Goal: Transaction & Acquisition: Purchase product/service

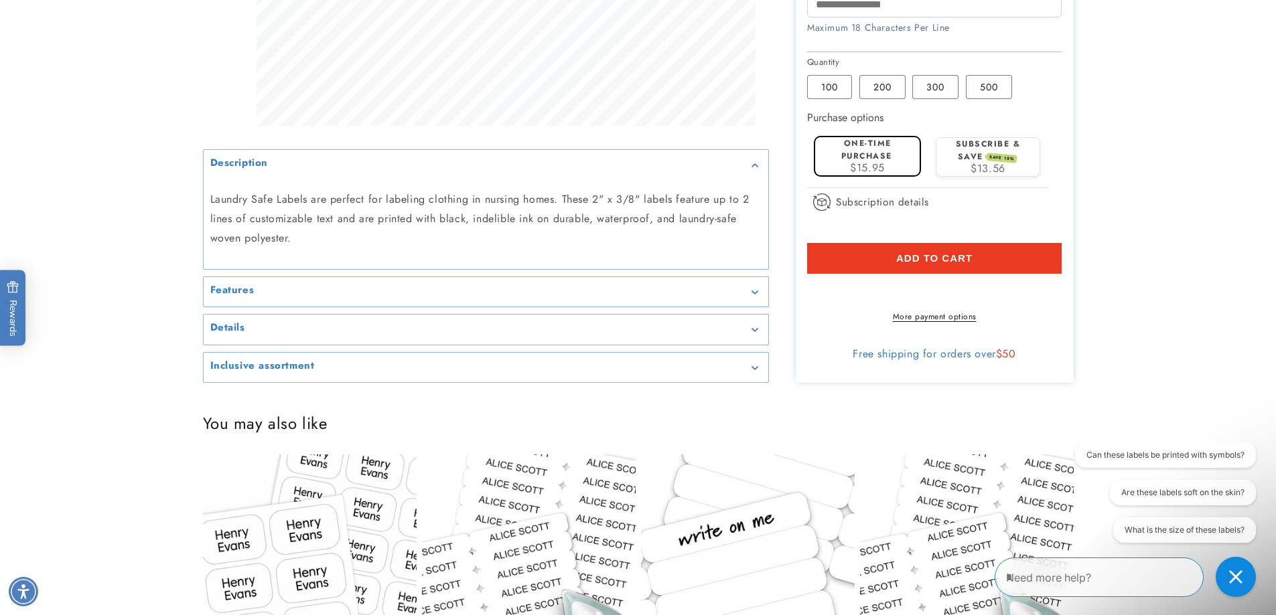
scroll to position [700, 0]
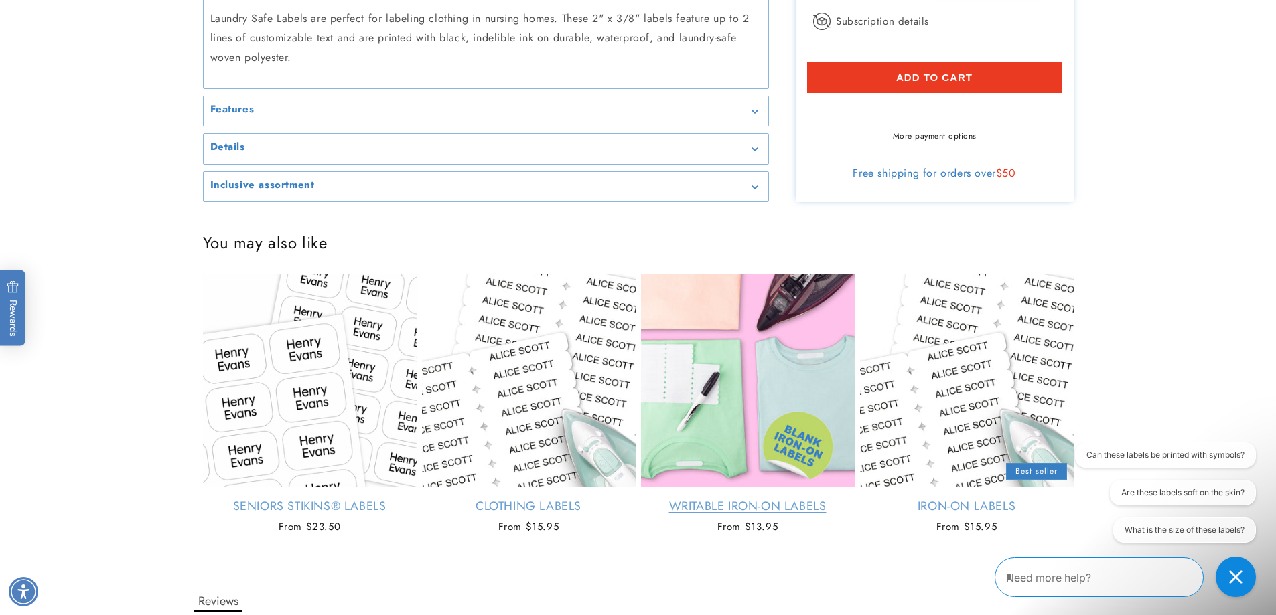
click at [727, 499] on link "Writable Iron-On Labels" at bounding box center [748, 506] width 214 height 15
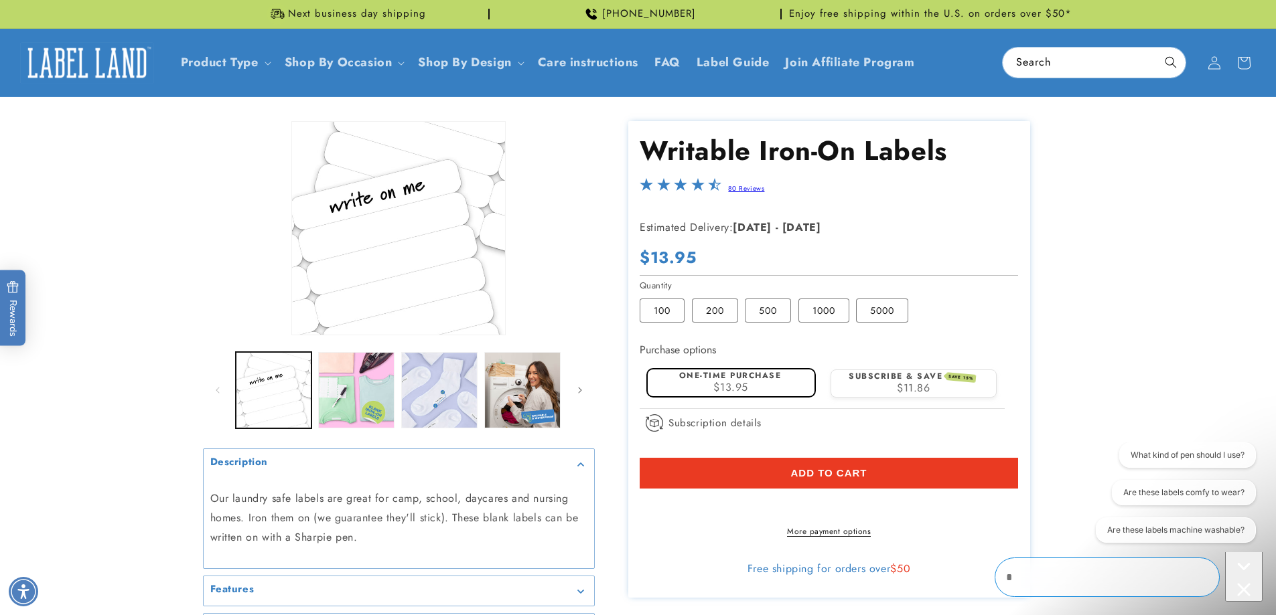
click at [581, 468] on div "Description" at bounding box center [398, 464] width 377 height 10
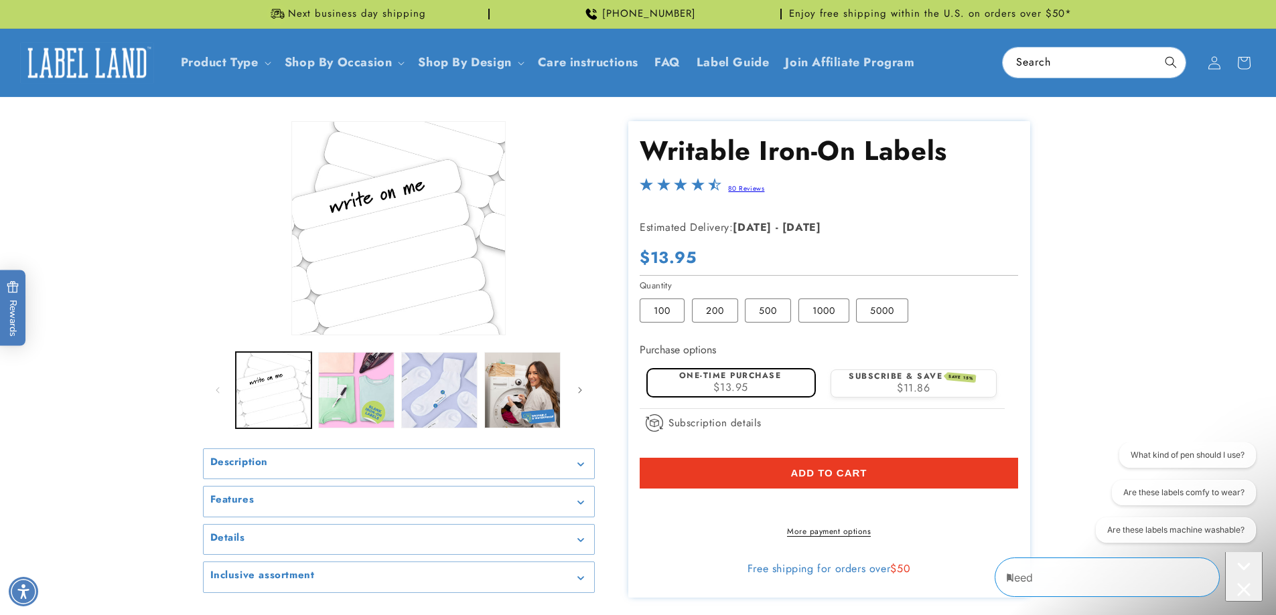
click at [581, 468] on div "Description" at bounding box center [398, 464] width 377 height 10
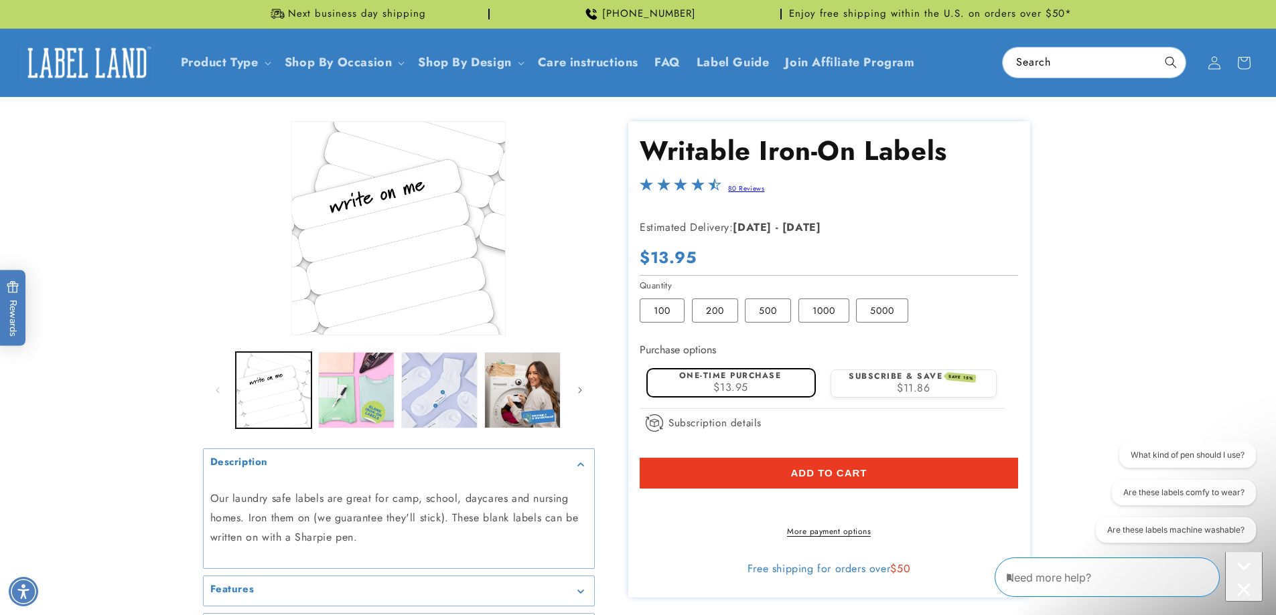
click at [548, 540] on p "Our laundry safe labels are great for camp, school, daycares and nursing homes.…" at bounding box center [398, 519] width 377 height 58
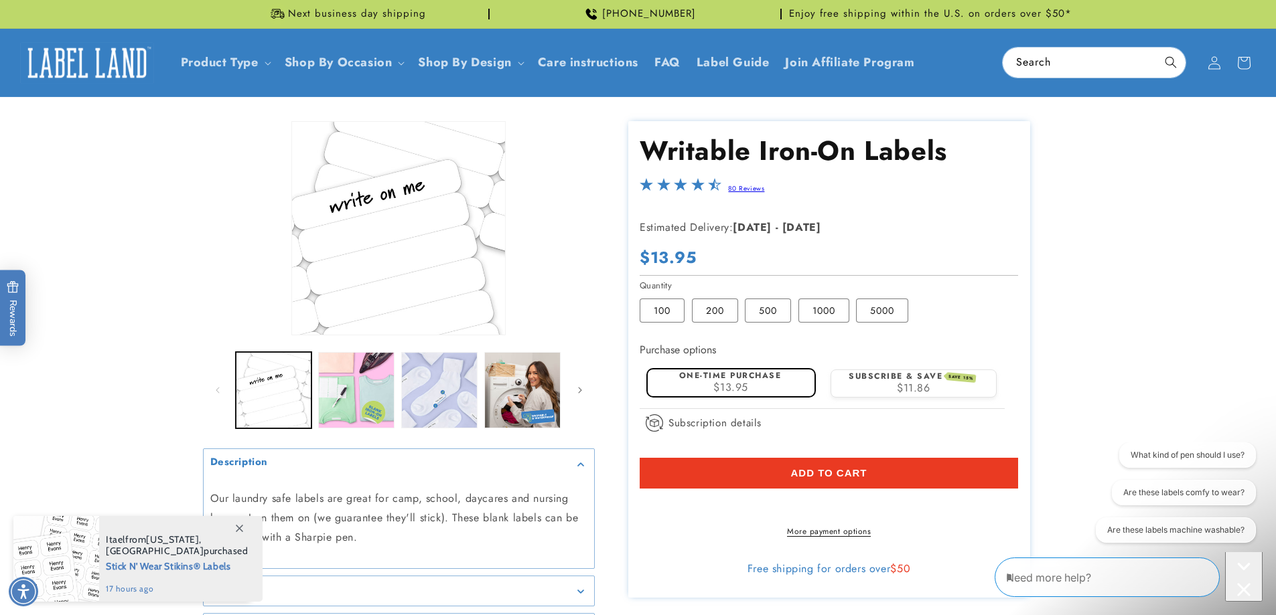
click at [192, 475] on div "Skip to product information Open media 1 in modal Open media 2 in modal Open me…" at bounding box center [638, 405] width 938 height 568
click at [241, 524] on span at bounding box center [239, 528] width 24 height 24
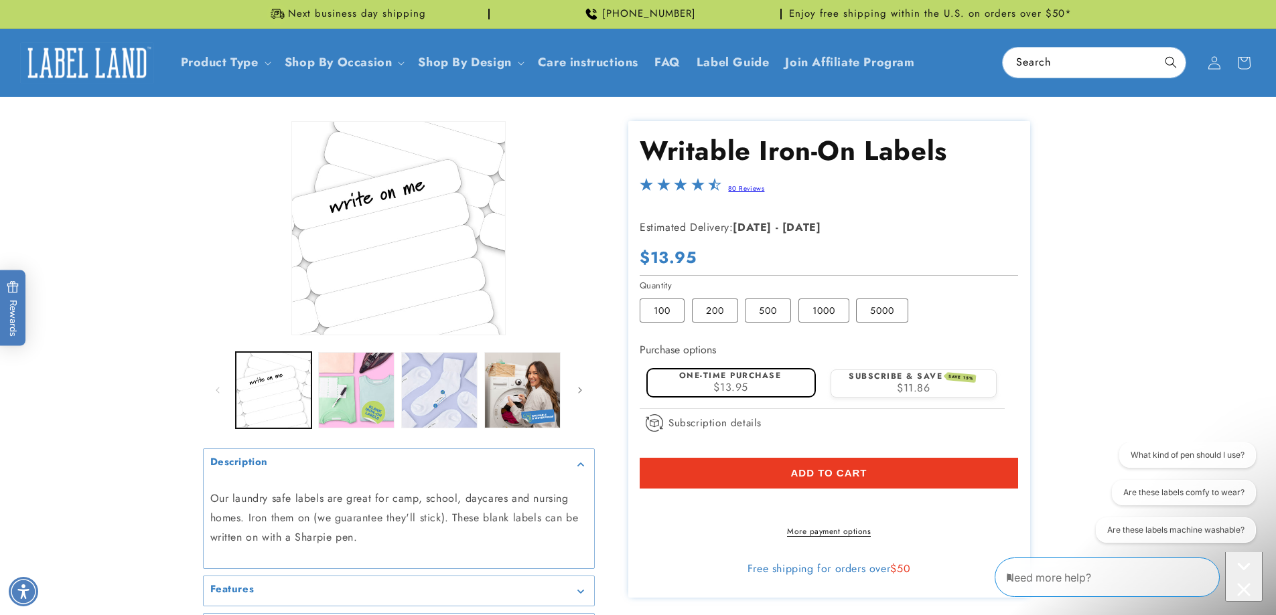
click at [582, 597] on summary "Features" at bounding box center [399, 592] width 390 height 30
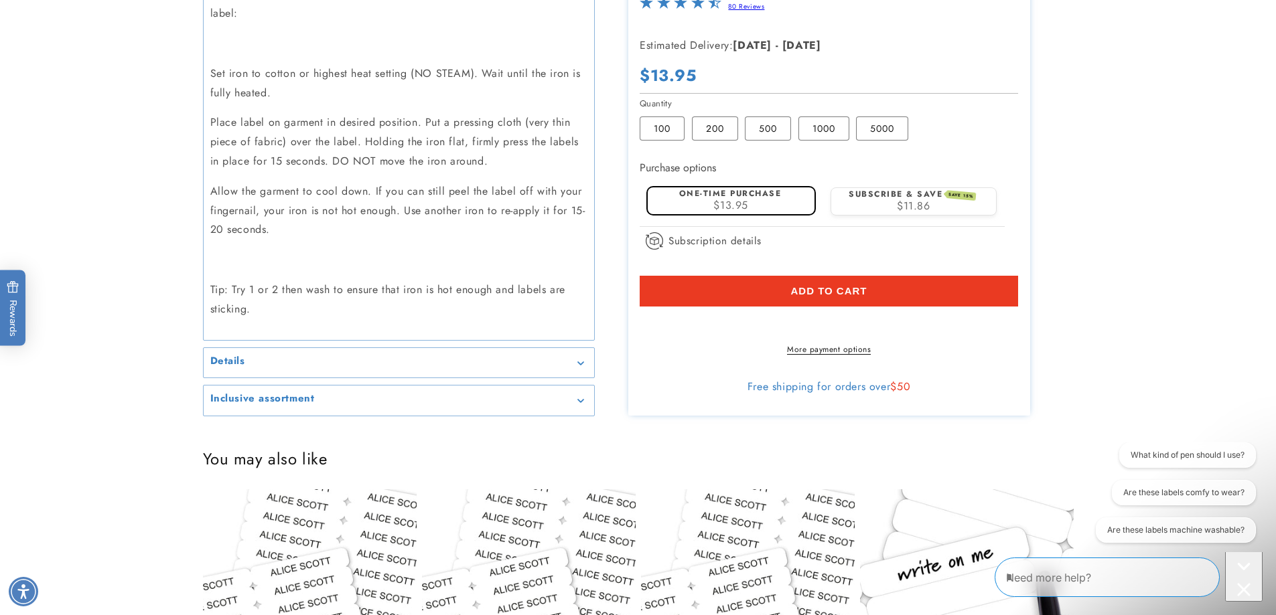
scroll to position [697, 0]
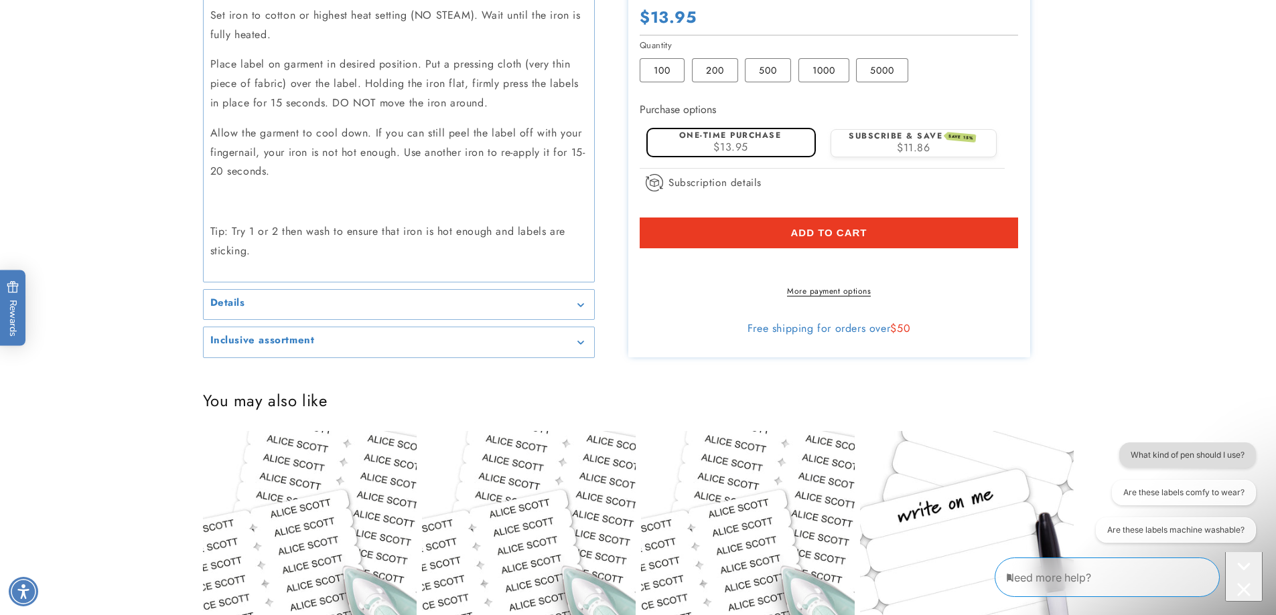
click at [1176, 451] on button "What kind of pen should I use?" at bounding box center [1186, 455] width 137 height 25
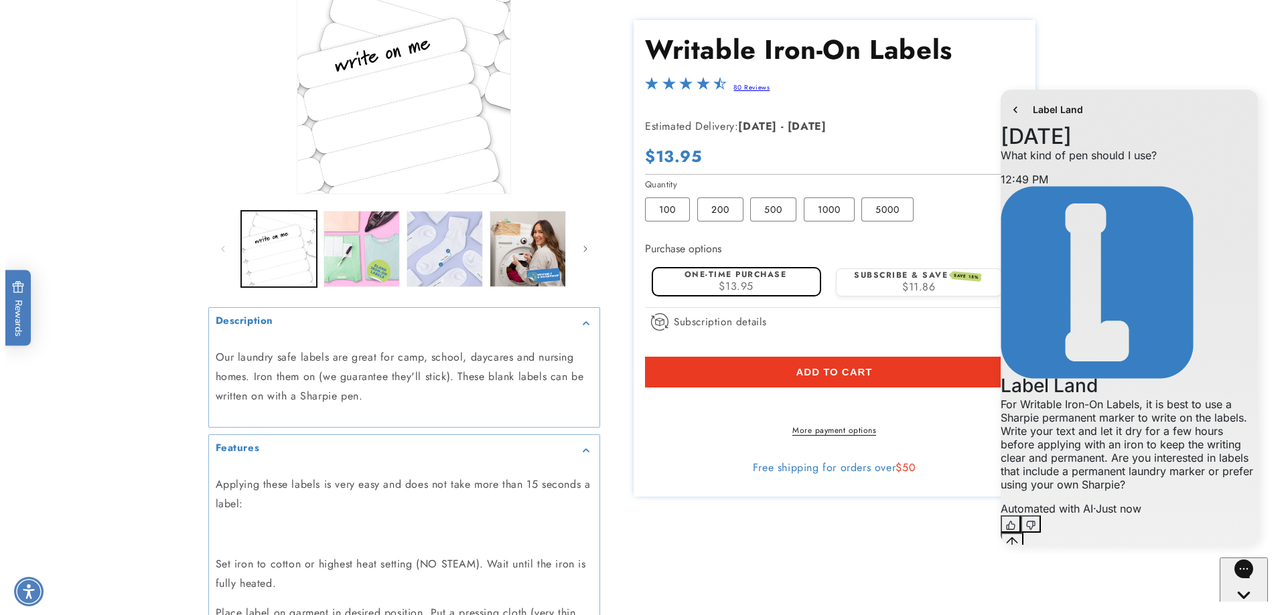
scroll to position [0, 0]
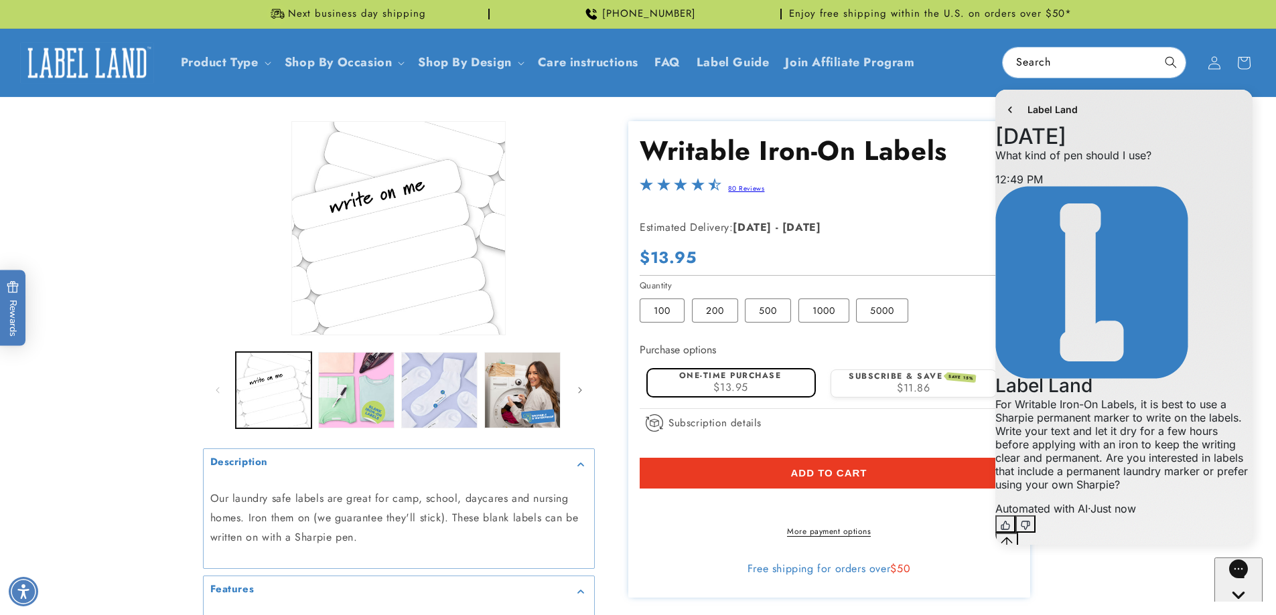
click at [1003, 186] on div "September 28 12:49 PM. You said: What kind of pen should I use? 12:49 PM 12:50 …" at bounding box center [1123, 331] width 257 height 403
click at [757, 314] on label "500 Variant sold out or unavailable" at bounding box center [768, 311] width 46 height 24
click at [709, 305] on label "200 Variant sold out or unavailable" at bounding box center [715, 311] width 46 height 24
click at [817, 471] on span "Add to cart" at bounding box center [828, 473] width 76 height 12
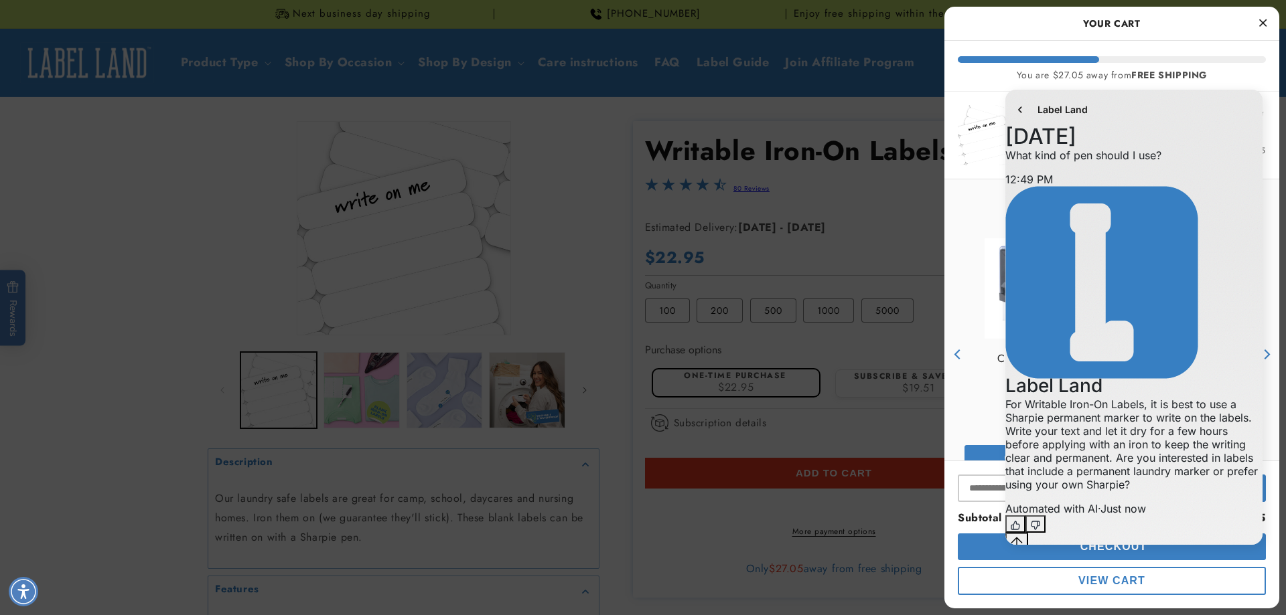
click at [980, 193] on div "You may also like Clothing Stamp Empty heading Empty heading Price $29.95 Custo…" at bounding box center [1111, 338] width 335 height 318
click at [1020, 521] on icon "Like" at bounding box center [1015, 525] width 9 height 9
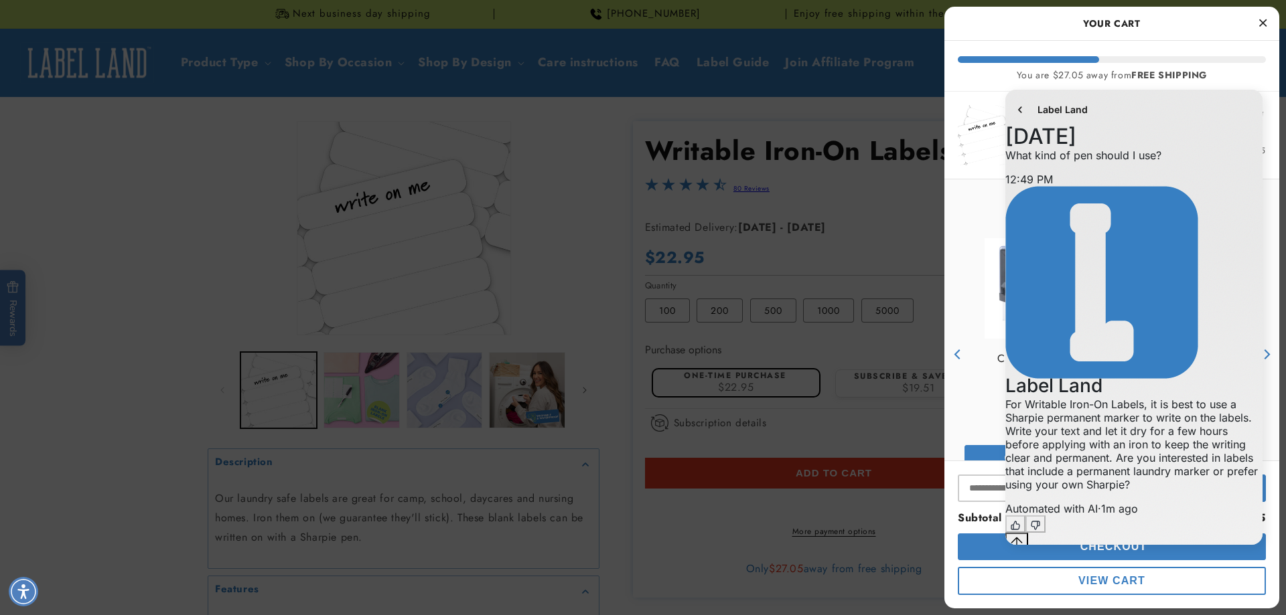
click at [1105, 551] on textarea "live chat message input" at bounding box center [1065, 566] width 121 height 31
type textarea "**********"
click at [1126, 552] on div "**********" at bounding box center [1133, 319] width 277 height 472
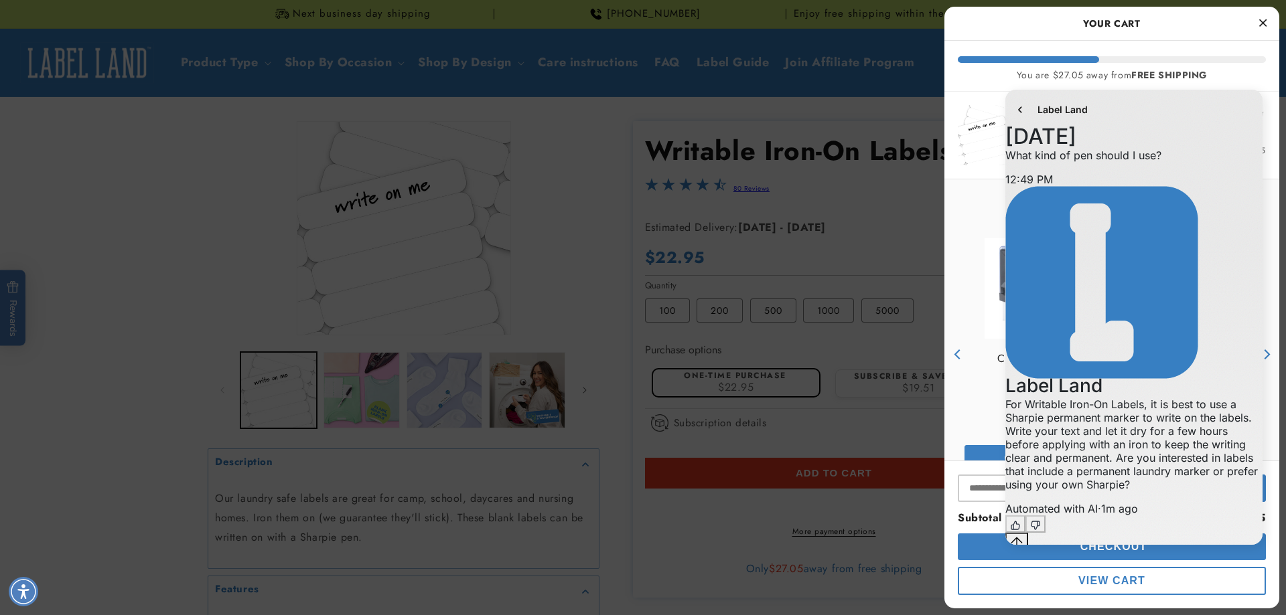
click at [1126, 552] on div "**********" at bounding box center [1133, 319] width 277 height 472
click at [1263, 21] on icon "Close Cart" at bounding box center [1262, 23] width 7 height 12
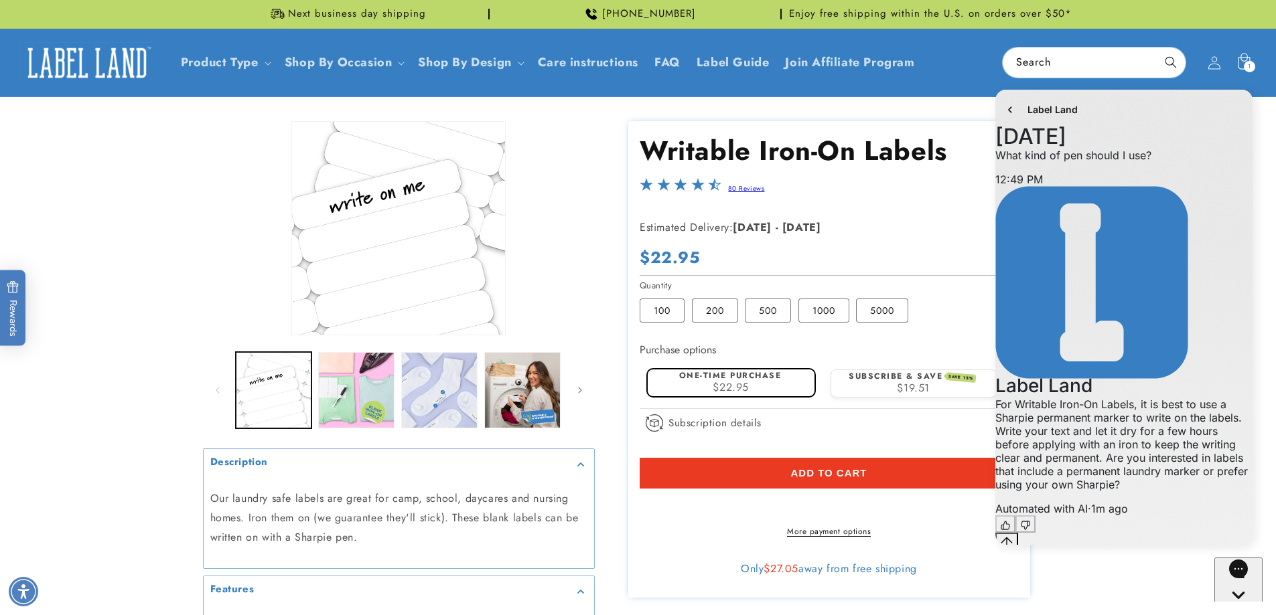
click at [876, 466] on button "Add to cart" at bounding box center [829, 473] width 378 height 31
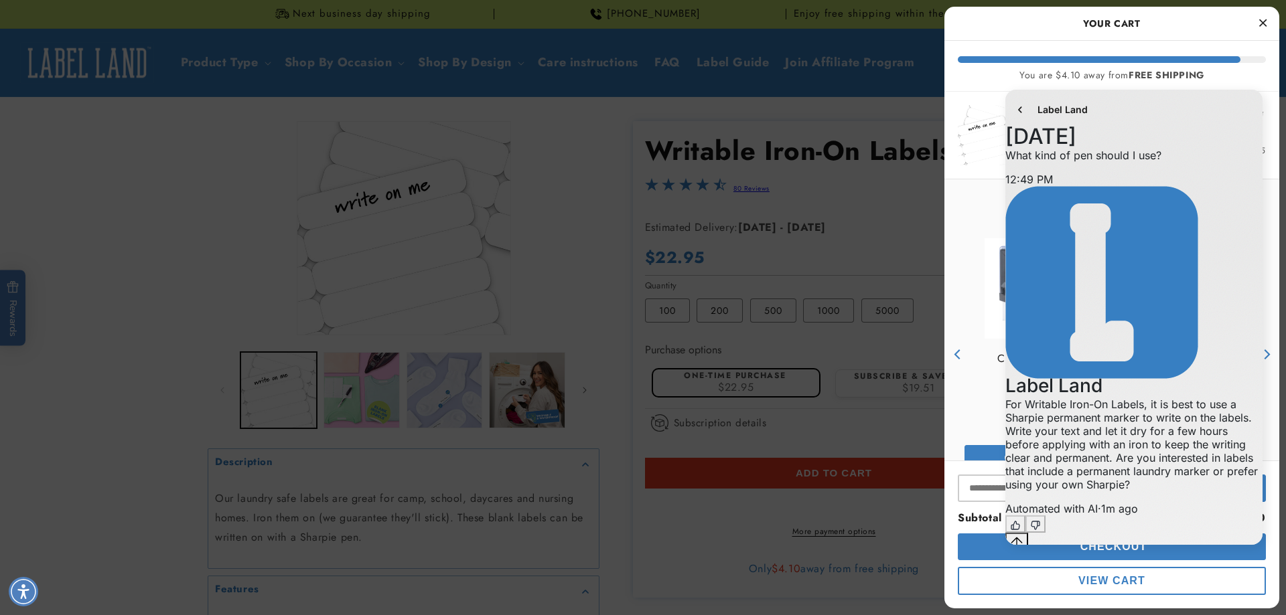
drag, startPoint x: 1047, startPoint y: 190, endPoint x: 1285, endPoint y: 186, distance: 237.8
click at [1272, 186] on html "**********" at bounding box center [1133, 319] width 277 height 472
drag, startPoint x: 1171, startPoint y: 528, endPoint x: 1171, endPoint y: 27, distance: 500.3
click at [1171, 83] on html "**********" at bounding box center [1133, 319] width 277 height 472
drag, startPoint x: 1256, startPoint y: 99, endPoint x: 1262, endPoint y: 90, distance: 11.1
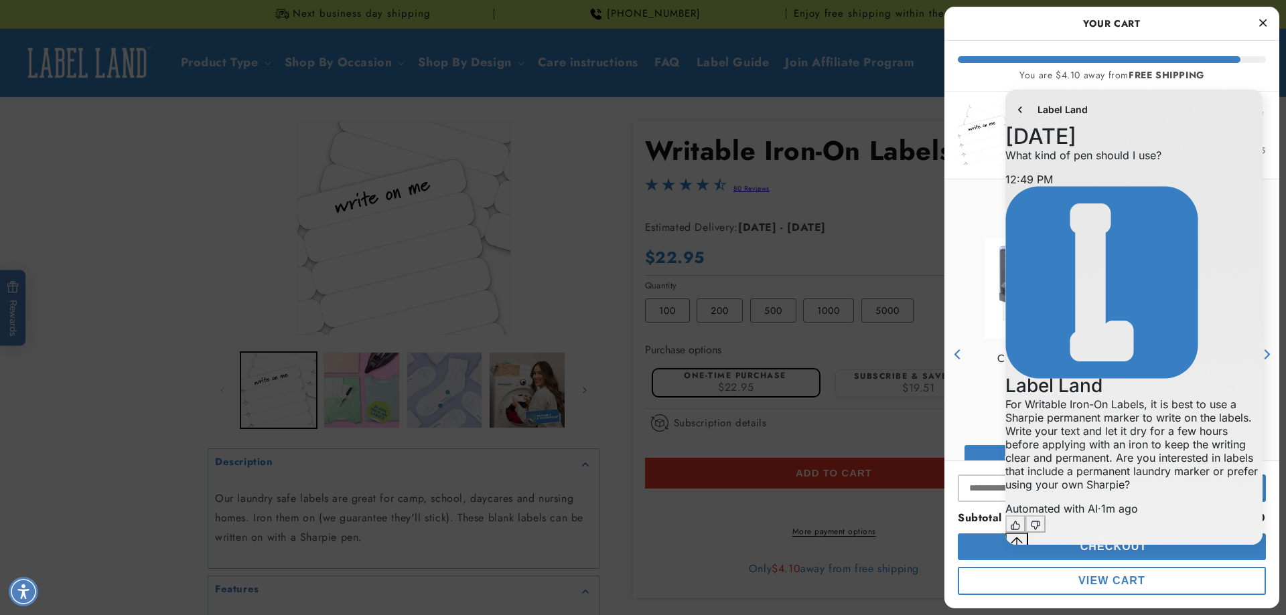
click at [1257, 97] on div "Label Land" at bounding box center [1133, 110] width 257 height 40
click at [1213, 126] on div "Label Land" at bounding box center [1133, 110] width 257 height 40
click at [1076, 551] on textarea "**********" at bounding box center [1105, 566] width 200 height 31
click at [1133, 551] on div "**********" at bounding box center [1133, 586] width 257 height 70
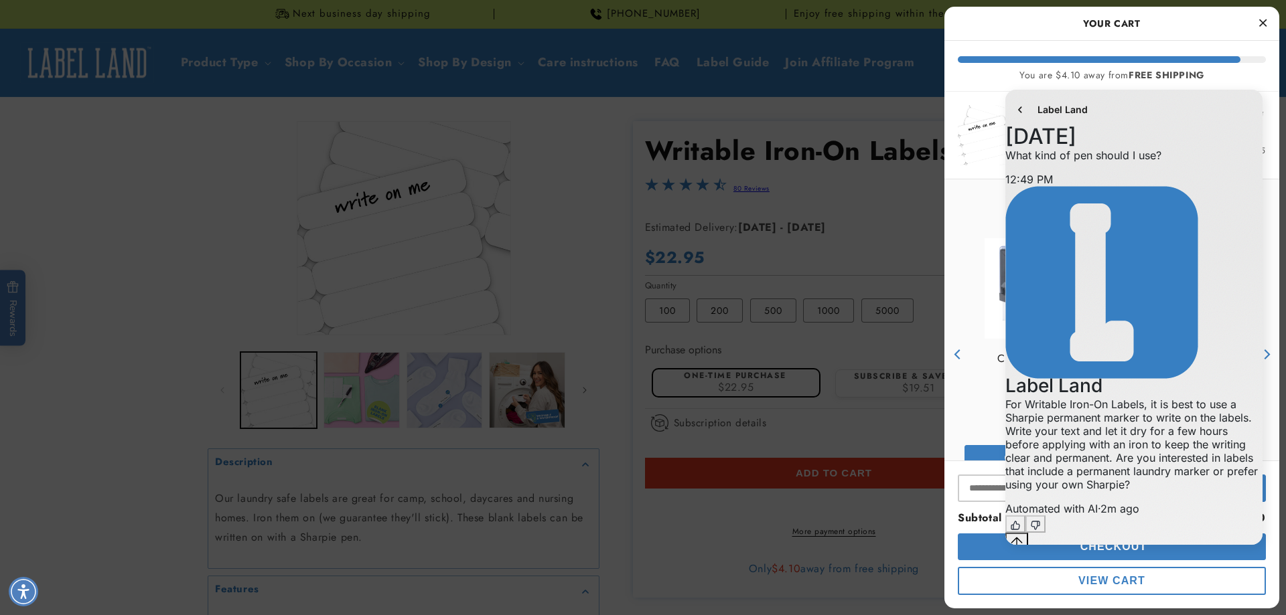
click at [1118, 552] on div "**********" at bounding box center [1133, 319] width 277 height 472
click at [1118, 551] on div "**********" at bounding box center [1133, 319] width 277 height 472
click at [1182, 551] on textarea "**********" at bounding box center [1105, 566] width 200 height 31
drag, startPoint x: 1181, startPoint y: 525, endPoint x: 1181, endPoint y: 138, distance: 387.1
click at [1197, 83] on html "**********" at bounding box center [1133, 319] width 277 height 472
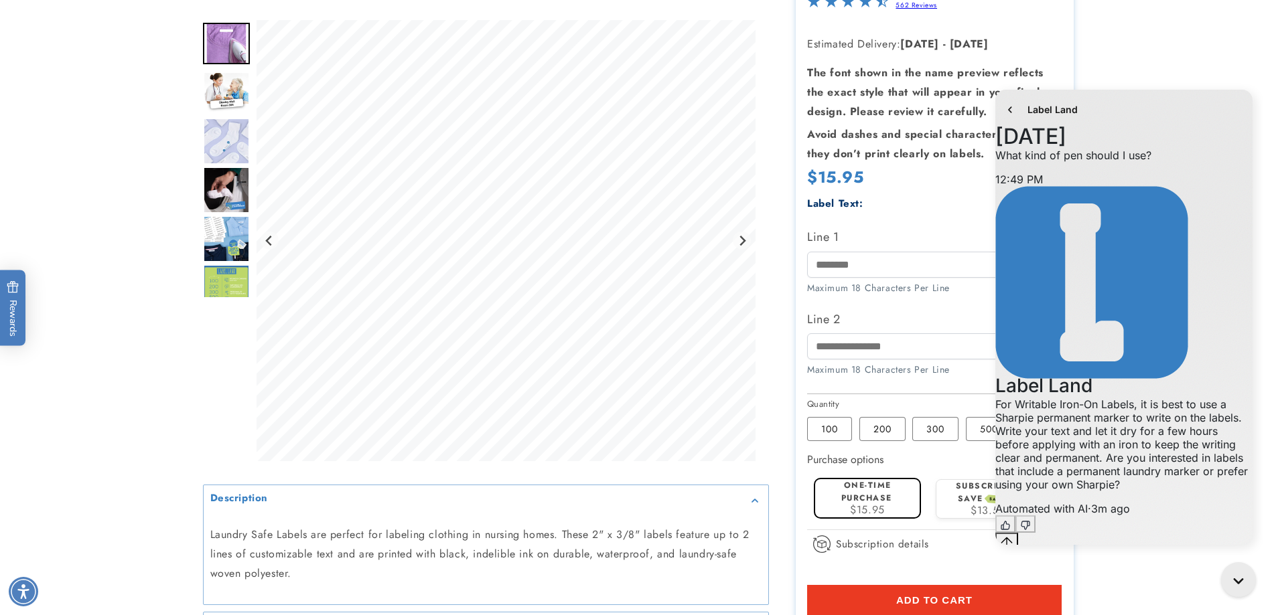
scroll to position [221, 0]
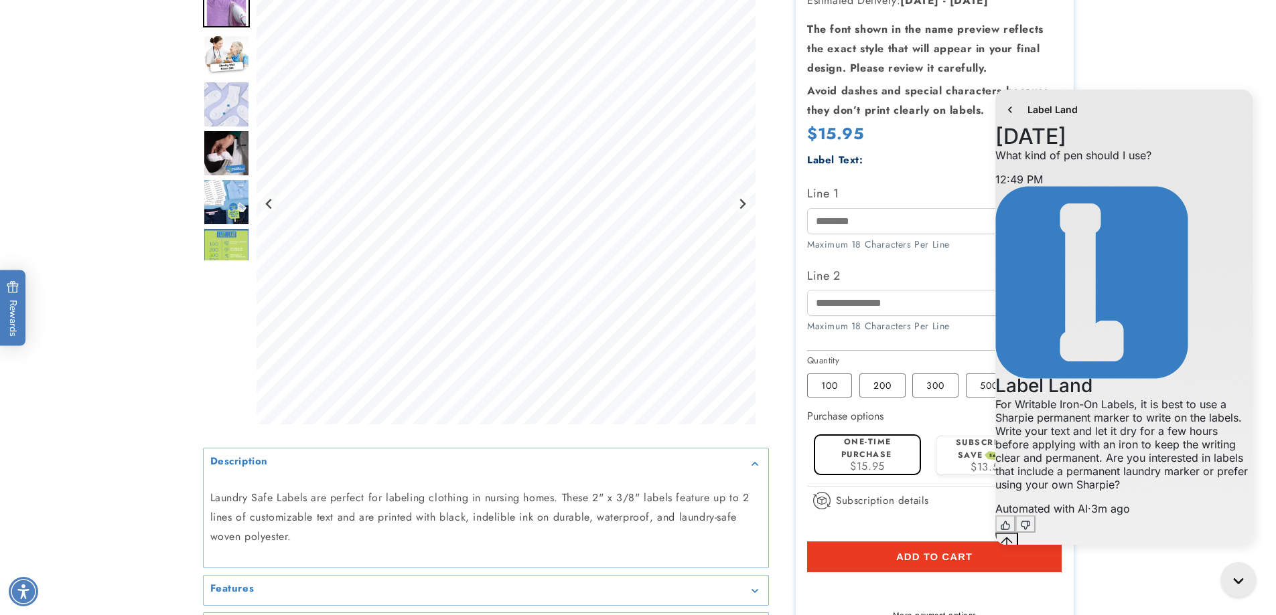
click at [958, 455] on label "Subscribe & save SAVE 15%" at bounding box center [988, 449] width 65 height 25
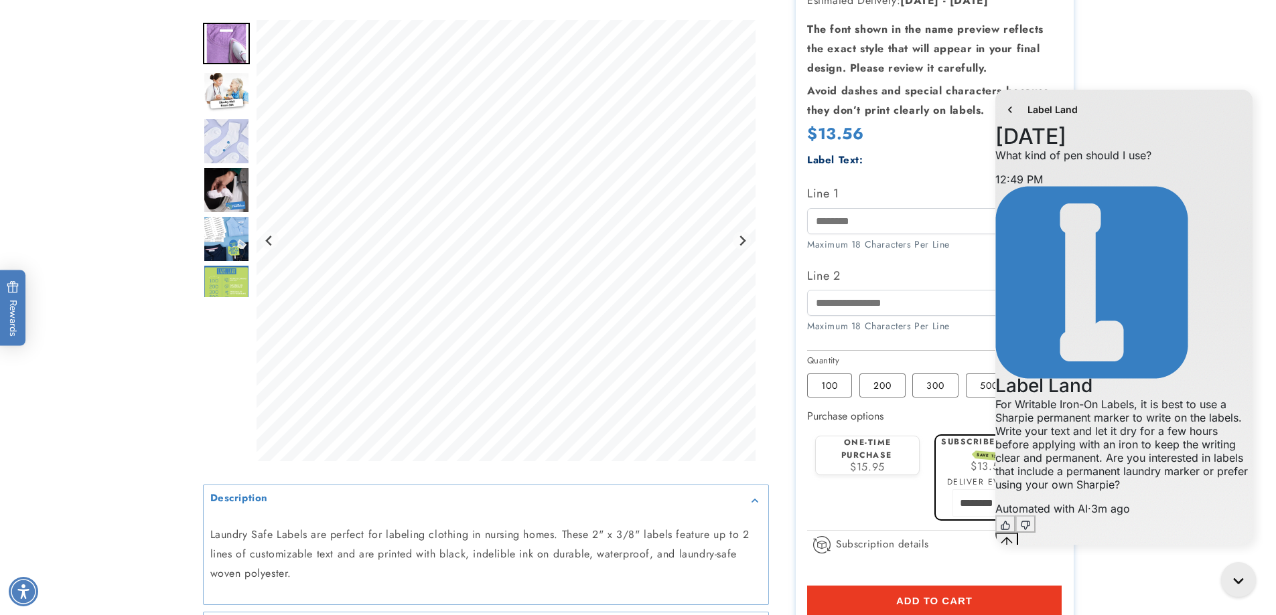
click at [893, 457] on div "One-time purchase $15.95" at bounding box center [867, 455] width 92 height 36
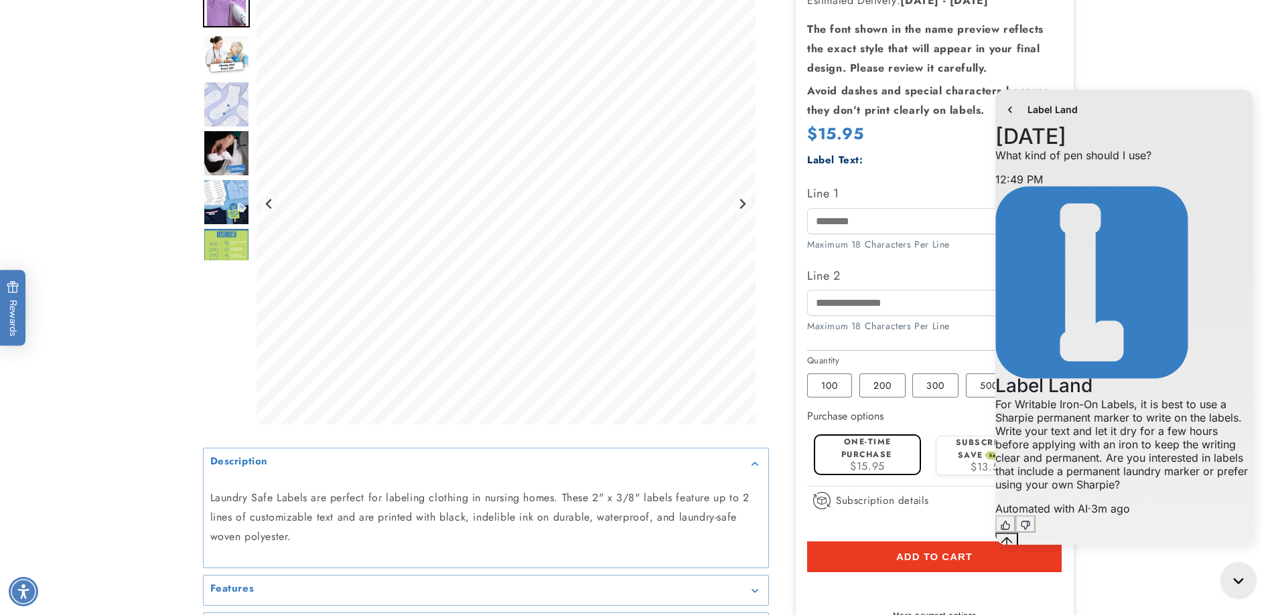
click at [0, 0] on div "How subscriptions work By signing up to this subscription you agree to place a …" at bounding box center [0, 0] width 0 height 0
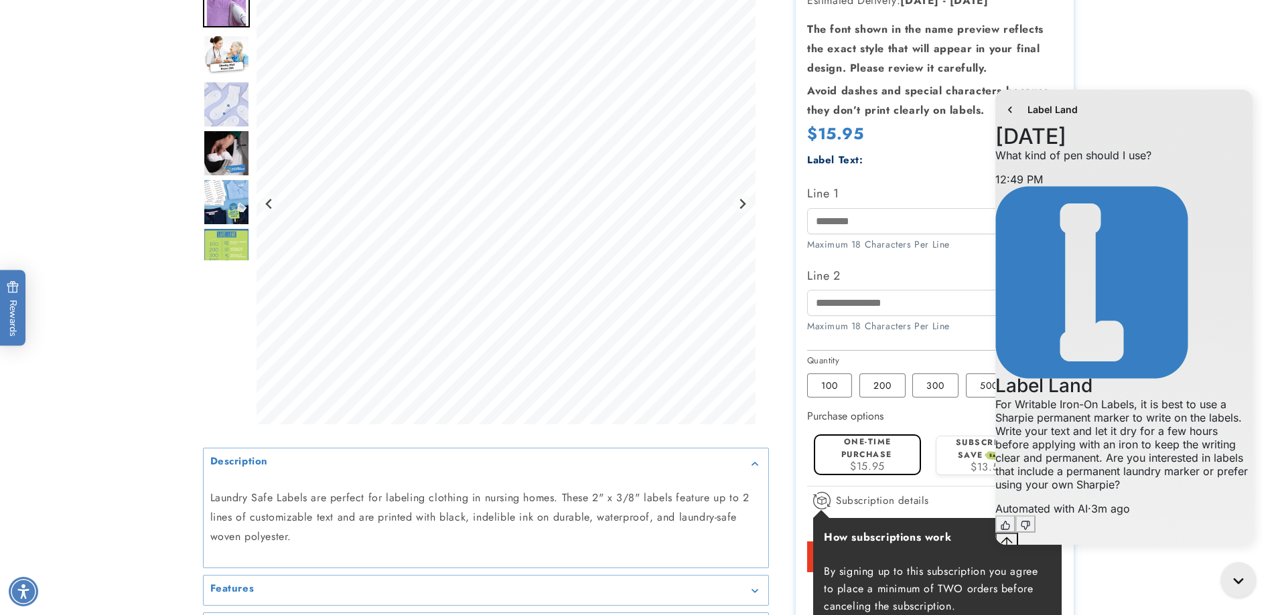
click at [828, 499] on span "Subscription details How subscriptions work By signing up to this subscription …" at bounding box center [871, 505] width 116 height 27
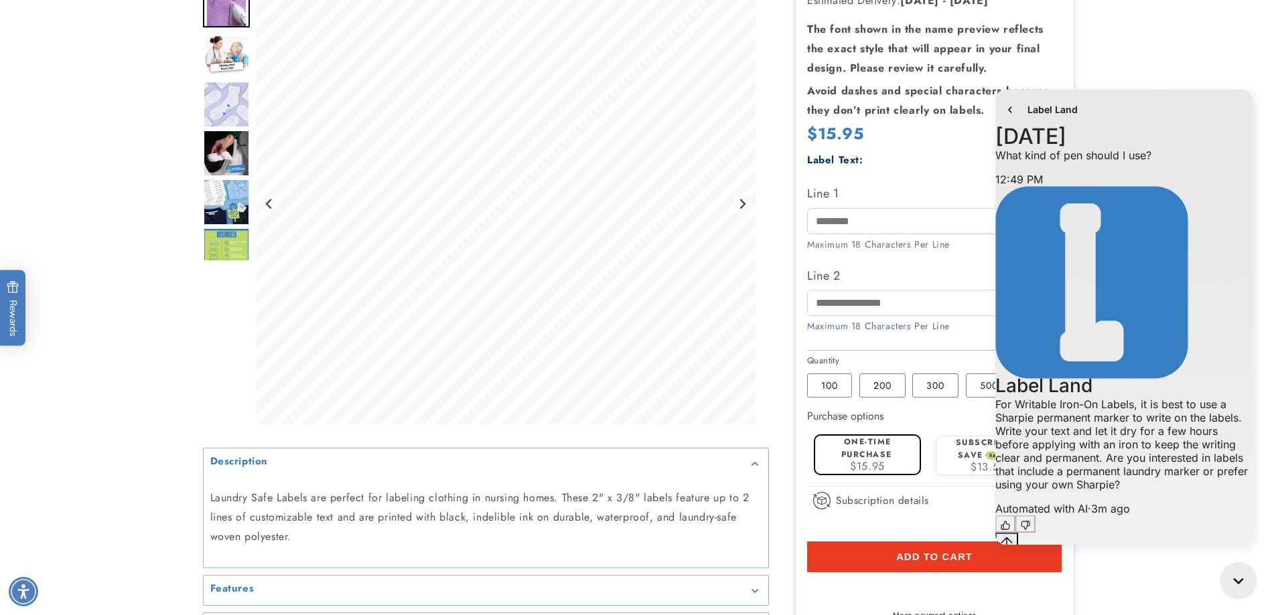
click at [849, 448] on label "One-time purchase" at bounding box center [866, 448] width 51 height 25
drag, startPoint x: 807, startPoint y: 496, endPoint x: 816, endPoint y: 497, distance: 8.7
click at [810, 496] on div "Subscription details How subscriptions work By signing up to this subscription …" at bounding box center [934, 506] width 254 height 38
click at [960, 455] on label "Subscribe & save SAVE 15%" at bounding box center [988, 449] width 65 height 25
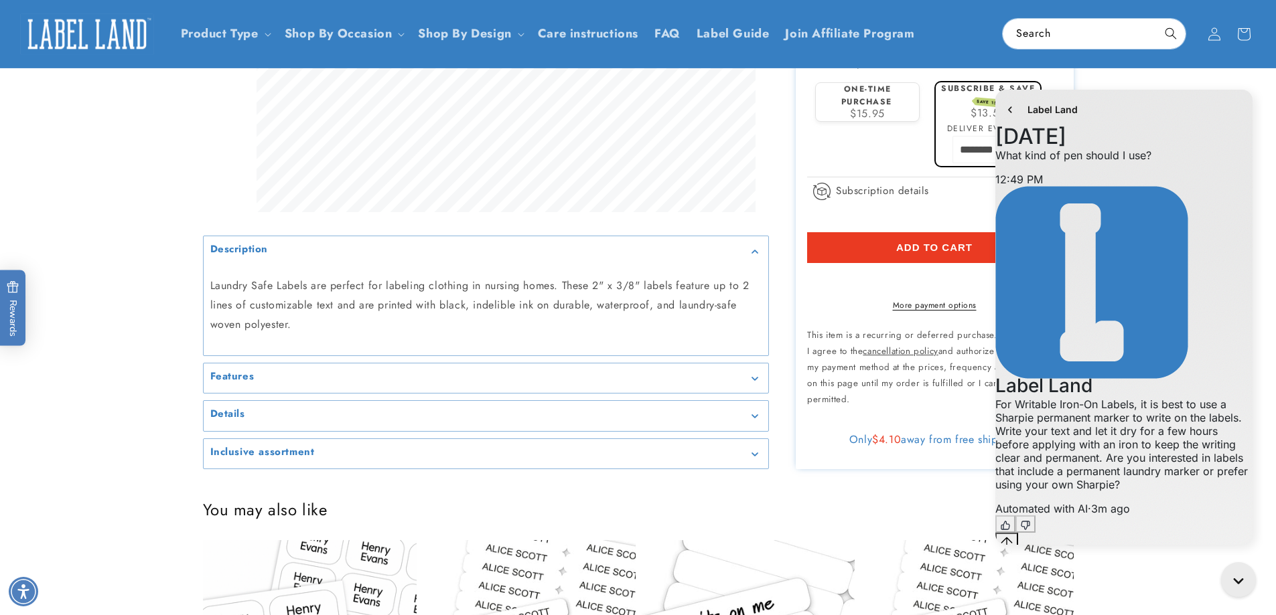
scroll to position [551, 0]
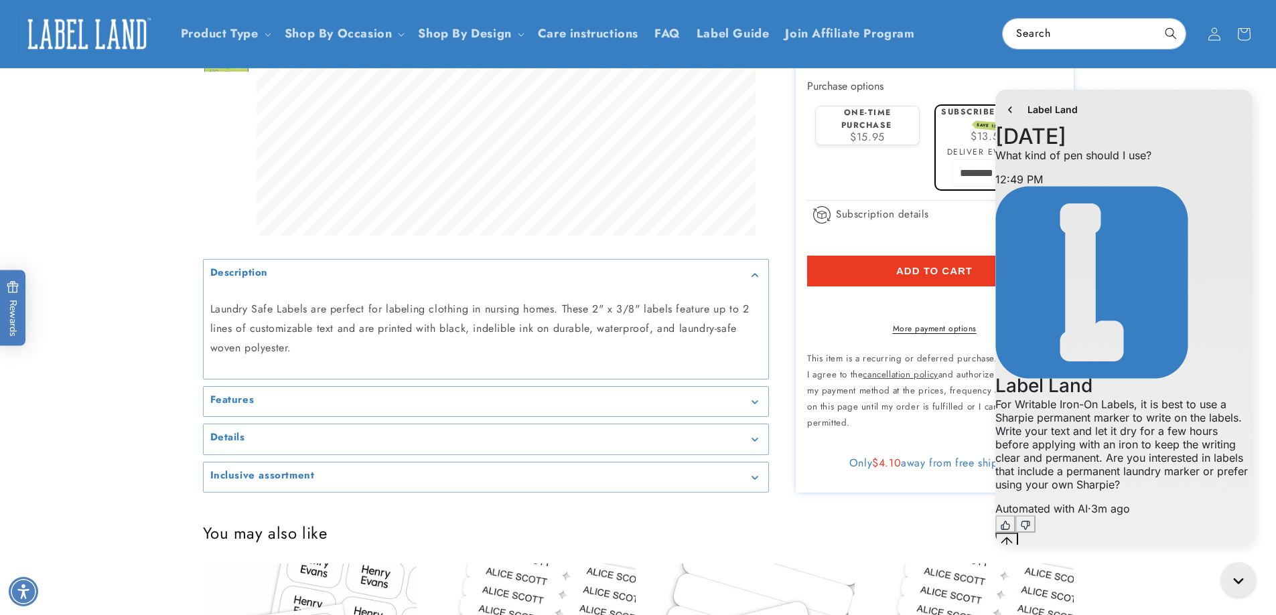
drag, startPoint x: 1285, startPoint y: 165, endPoint x: 269, endPoint y: 159, distance: 1015.9
click at [840, 273] on button "Add to cart" at bounding box center [934, 271] width 254 height 31
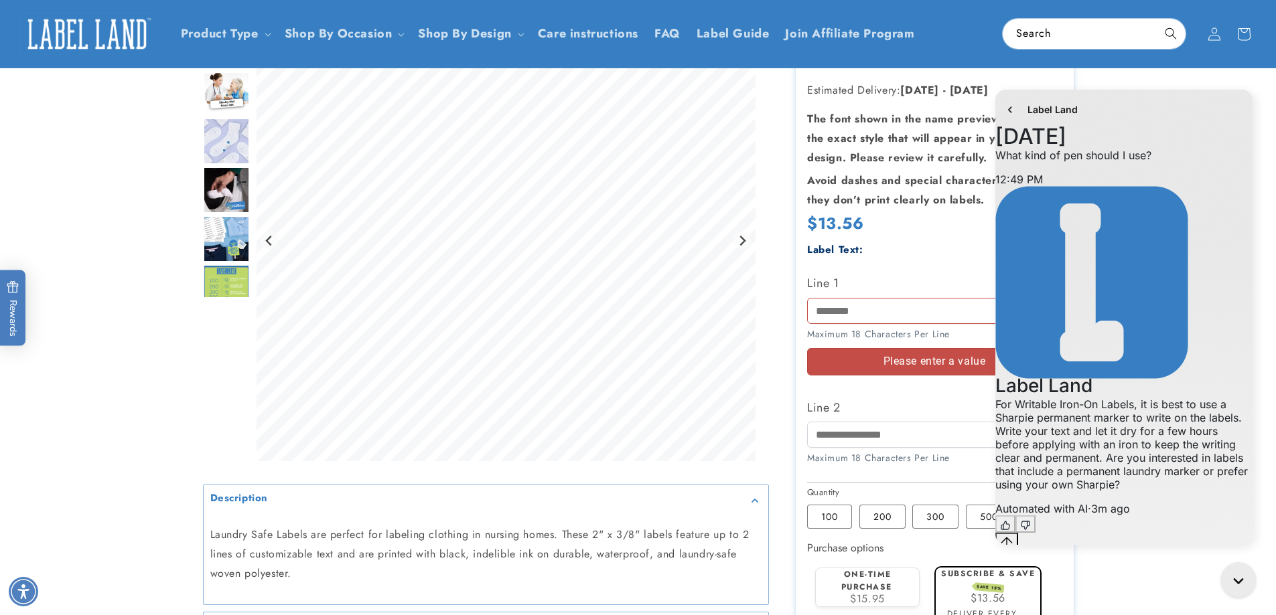
scroll to position [0, 0]
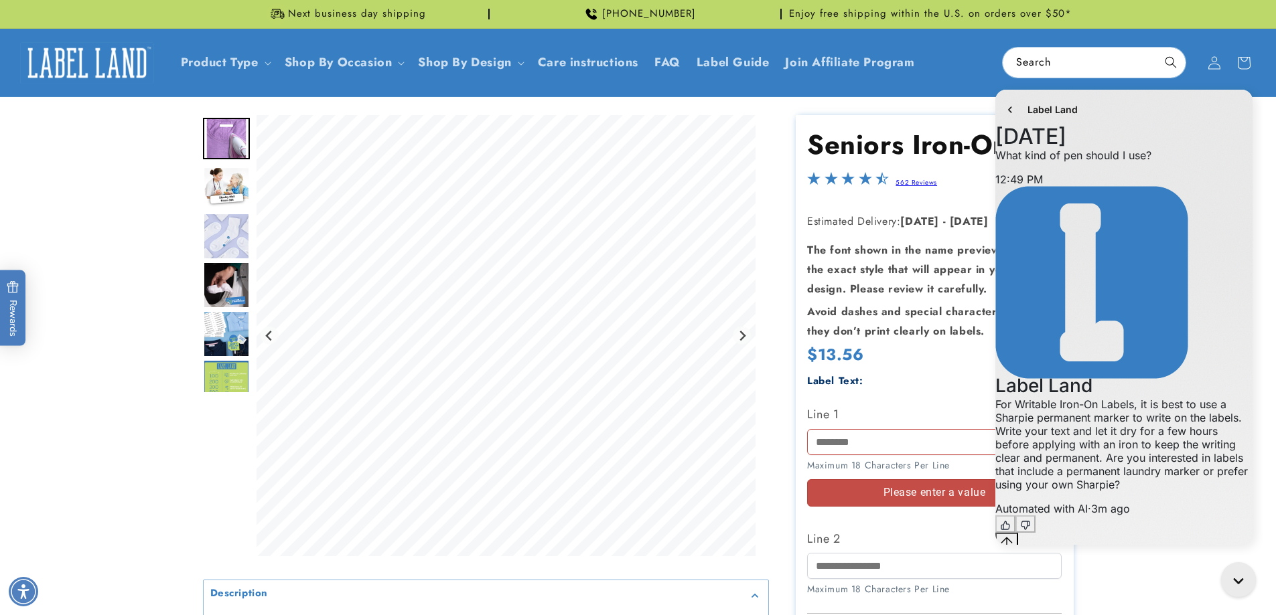
drag, startPoint x: 1050, startPoint y: 119, endPoint x: 1043, endPoint y: 104, distance: 16.2
click at [1043, 104] on div "Label Land" at bounding box center [1123, 110] width 257 height 40
click at [1061, 68] on header "Product Type Product Type Clothing Labels Clothing Stamps Logo Decals Multi-Use…" at bounding box center [638, 63] width 1276 height 68
click at [1058, 56] on input "Search" at bounding box center [1094, 63] width 183 height 30
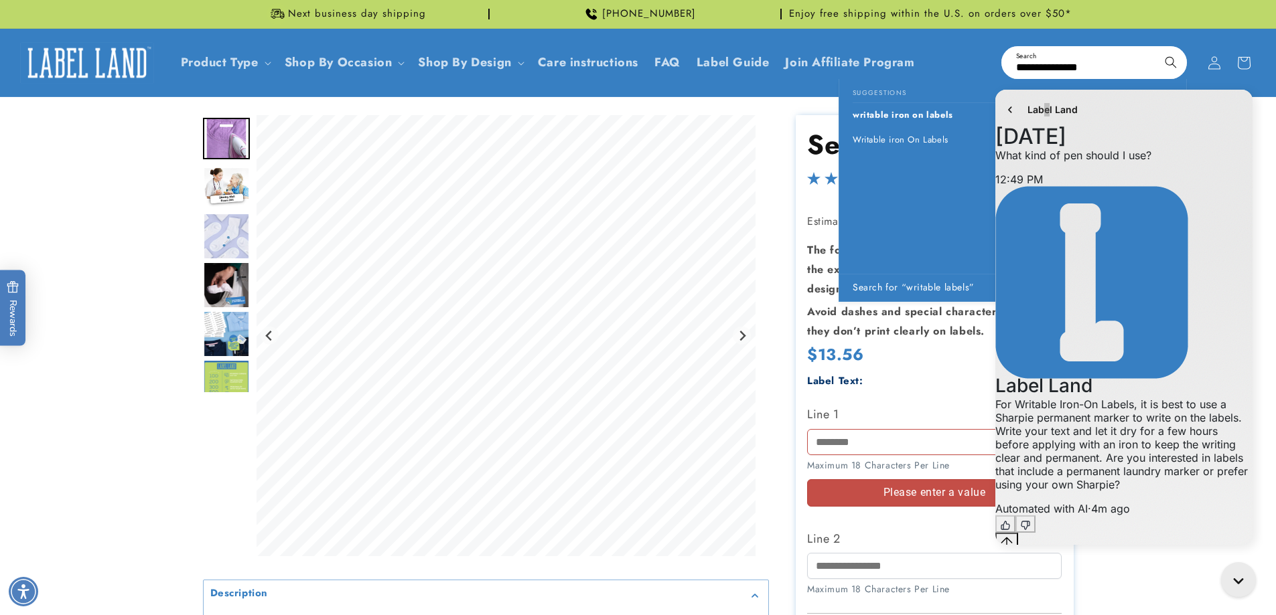
type input "**********"
click at [1156, 48] on button "Search" at bounding box center [1170, 62] width 29 height 29
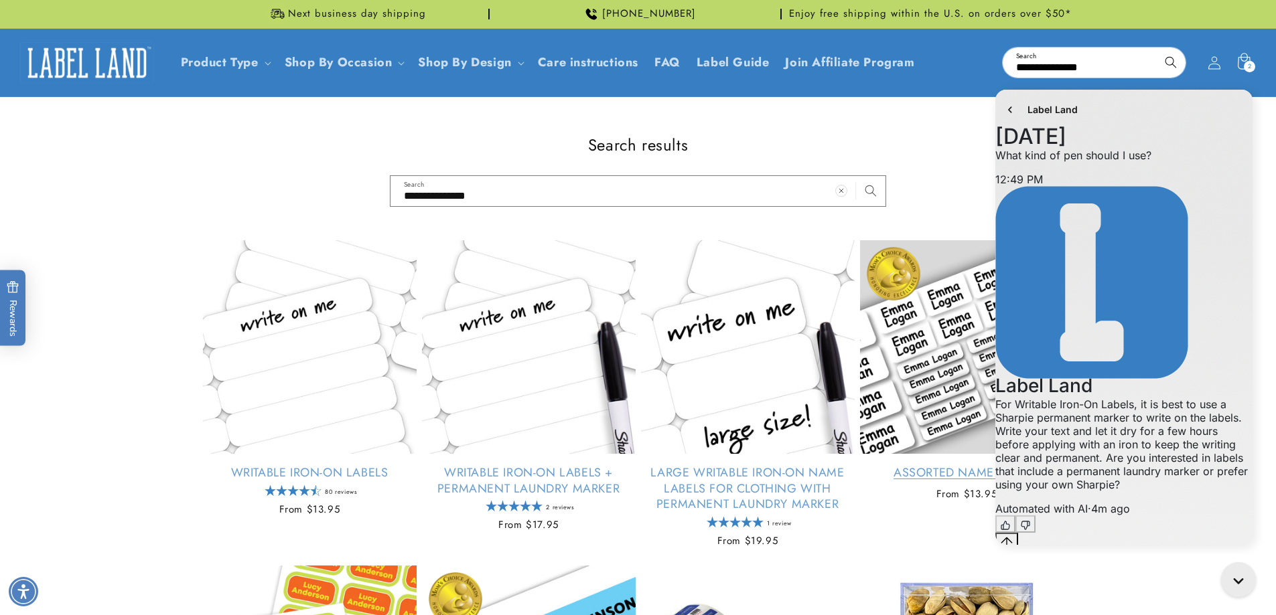
click at [913, 465] on link "Assorted Name Labels" at bounding box center [967, 472] width 214 height 15
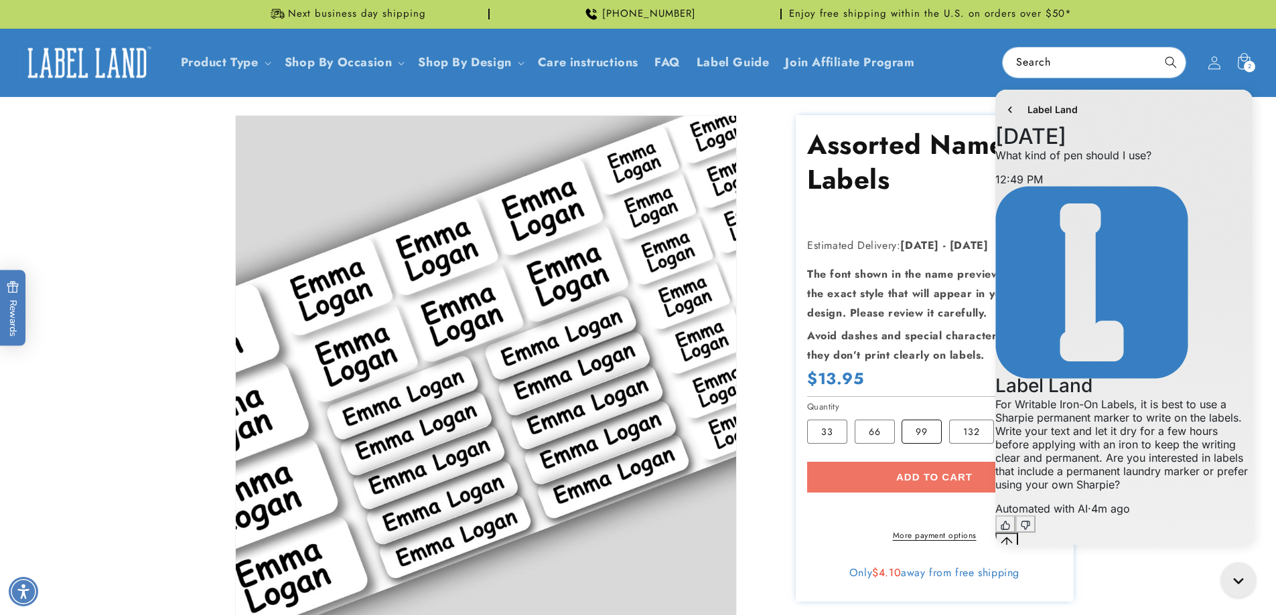
click at [928, 431] on label "99 Variant sold out or unavailable" at bounding box center [921, 432] width 40 height 24
click at [965, 430] on label "132 Variant sold out or unavailable" at bounding box center [971, 432] width 45 height 24
click at [900, 473] on div "Add to cart More payment options This item is a recurring or deferred purchase.…" at bounding box center [934, 502] width 254 height 80
click at [891, 480] on div "Add to cart More payment options This item is a recurring or deferred purchase.…" at bounding box center [934, 502] width 254 height 80
click at [879, 479] on div "Add to cart More payment options This item is a recurring or deferred purchase.…" at bounding box center [934, 502] width 254 height 80
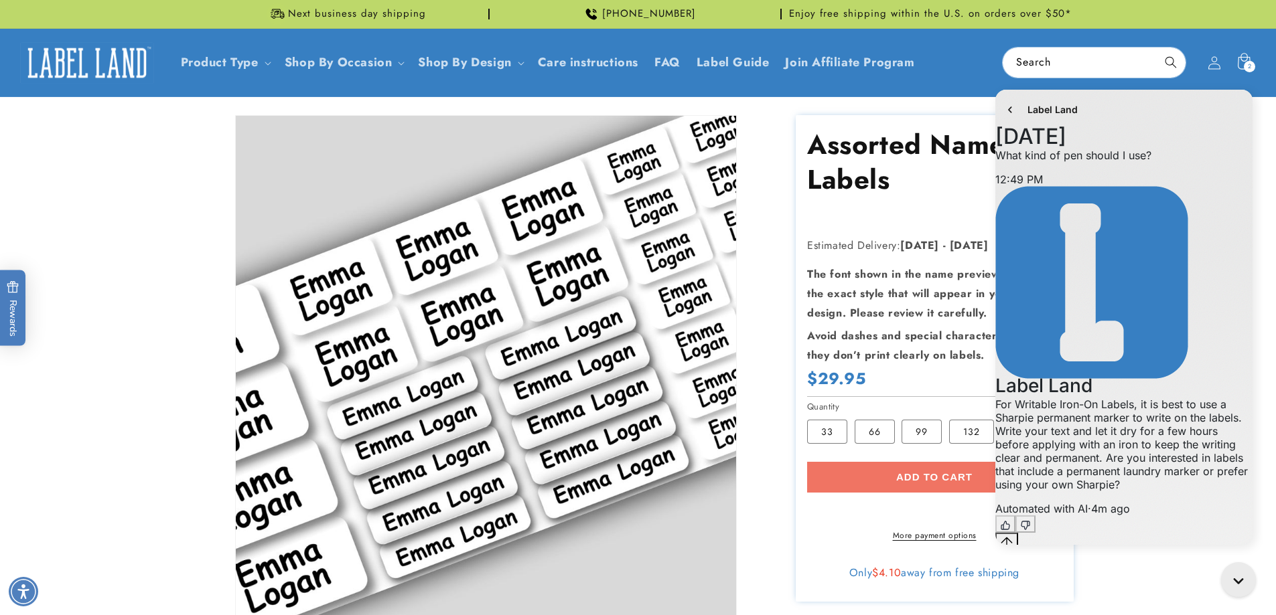
click at [811, 516] on shop-pay-wallet-button at bounding box center [809, 508] width 4 height 15
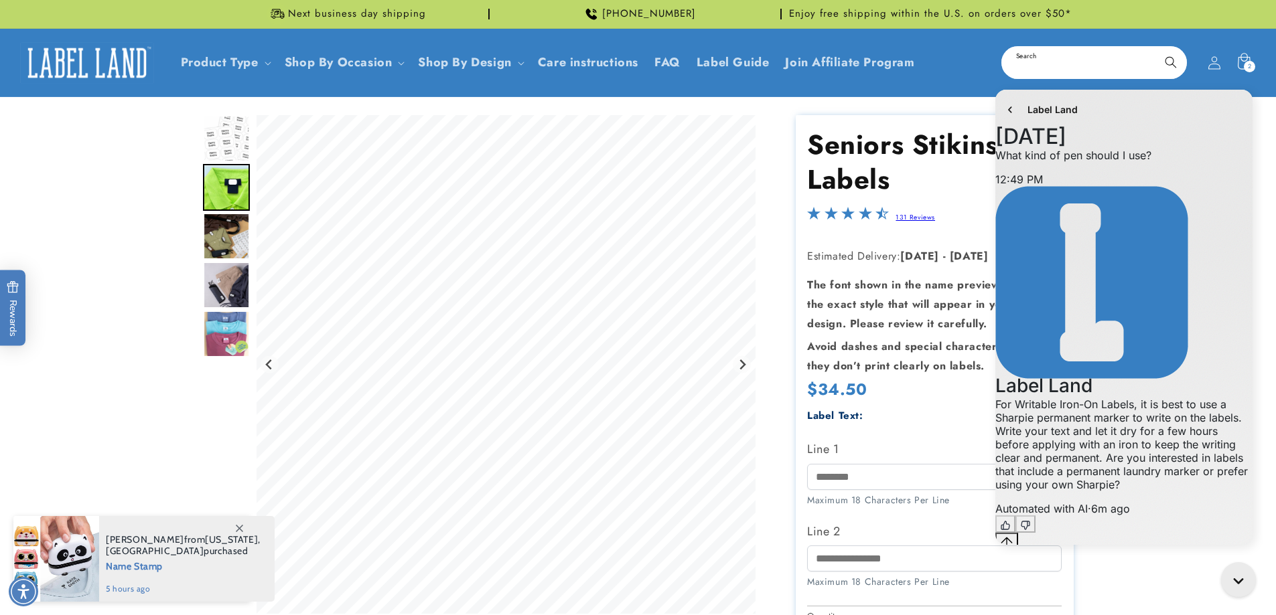
click at [1068, 51] on input "Search" at bounding box center [1094, 63] width 183 height 30
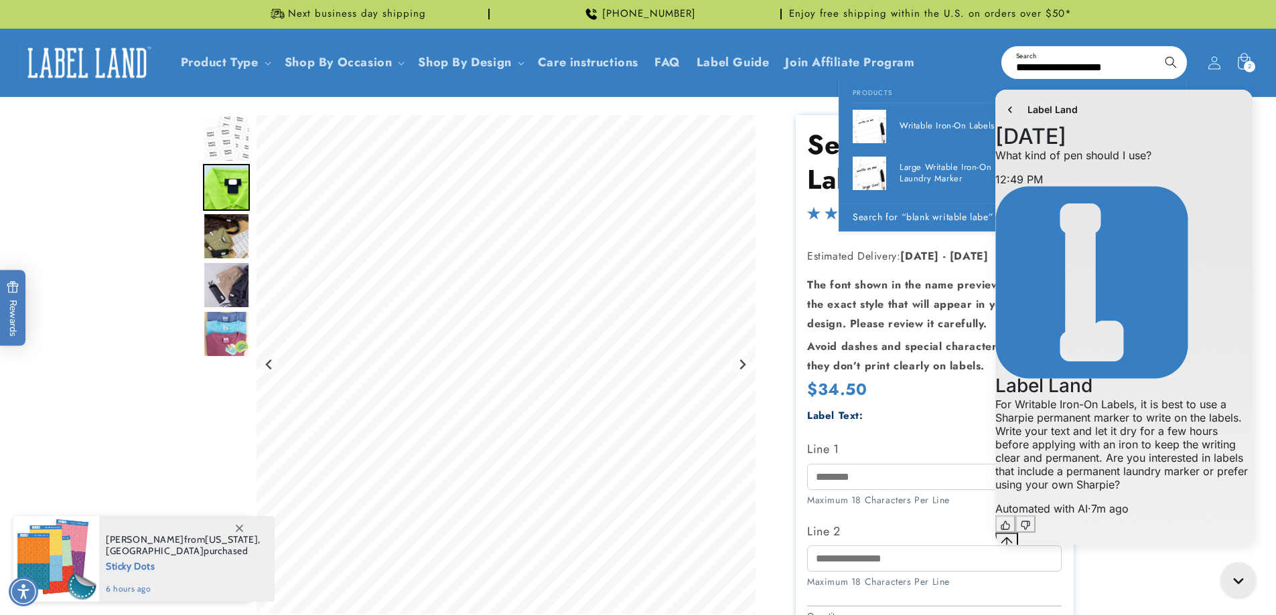
type input "**********"
click at [1156, 48] on button "Search" at bounding box center [1170, 62] width 29 height 29
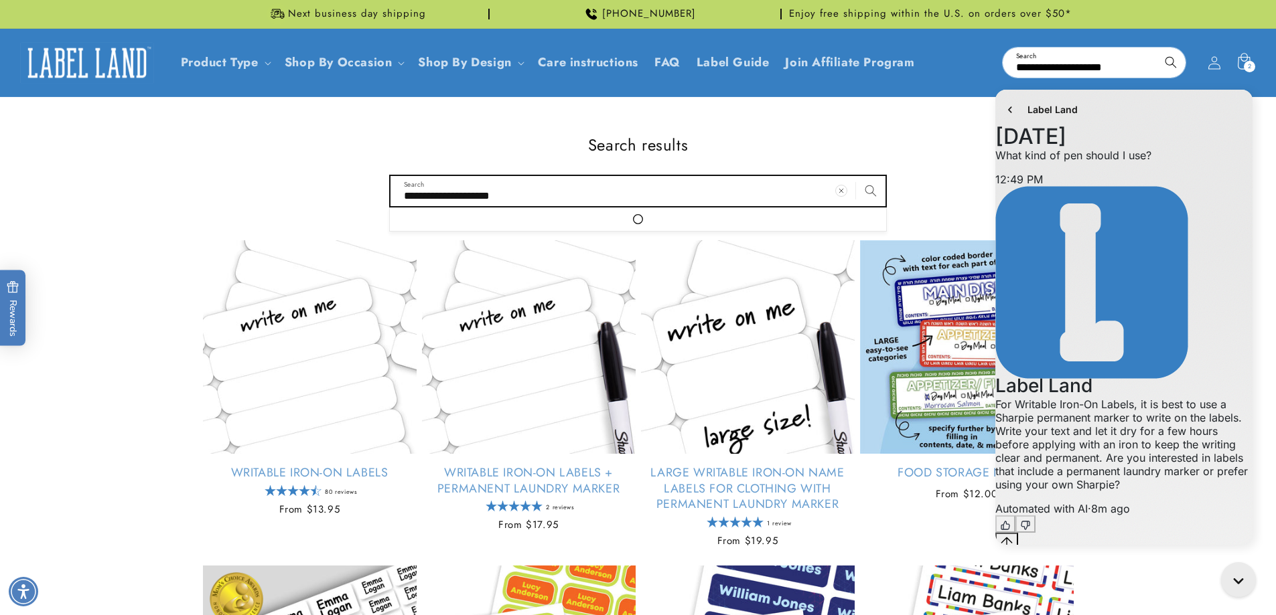
click at [521, 190] on input "**********" at bounding box center [637, 191] width 495 height 30
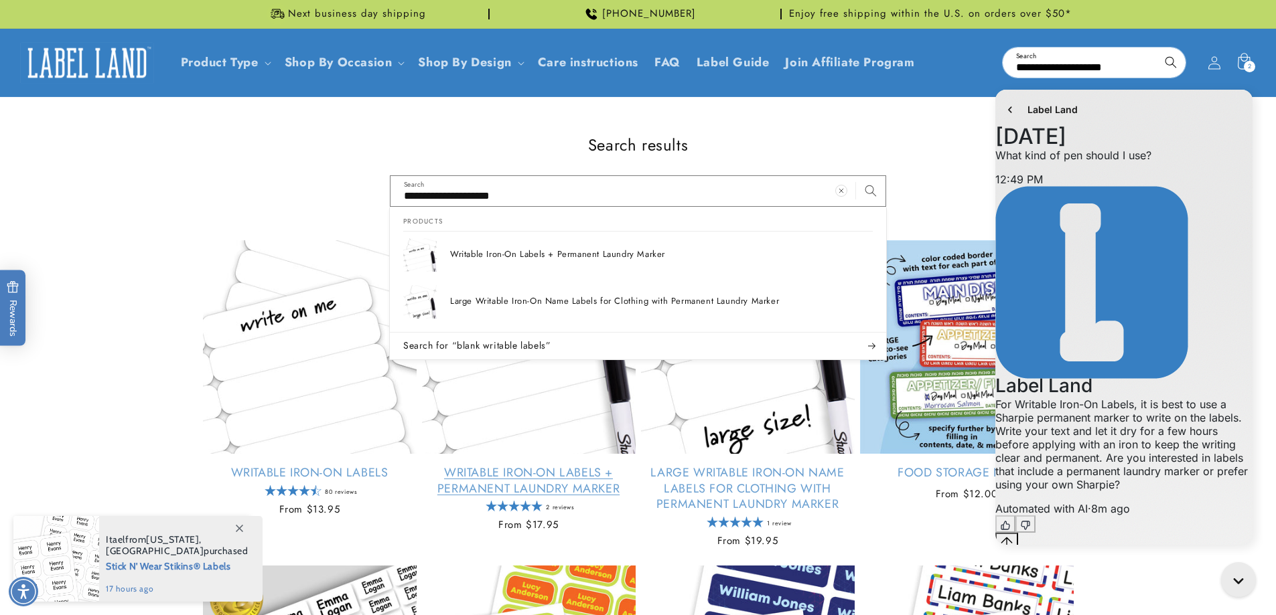
click at [562, 473] on link "Writable Iron-On Labels + Permanent Laundry Marker" at bounding box center [529, 480] width 214 height 31
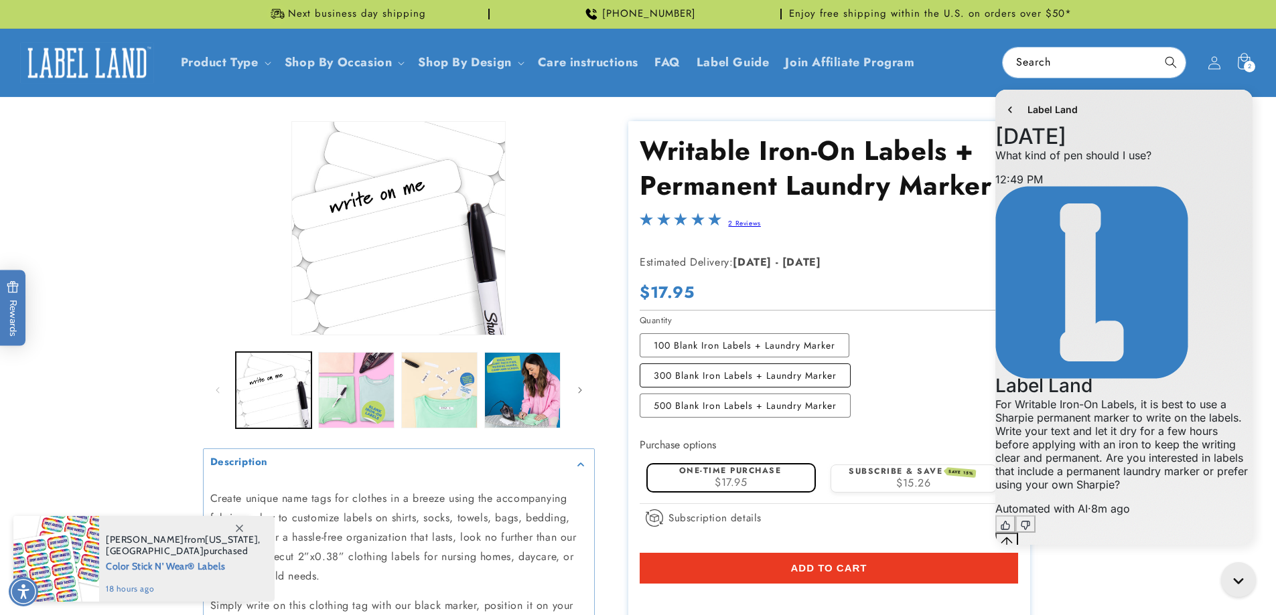
click at [687, 375] on label "300 Blank Iron Labels + Laundry Marker Variant sold out or unavailable" at bounding box center [745, 376] width 211 height 24
click at [707, 470] on label "One-time purchase" at bounding box center [730, 471] width 102 height 12
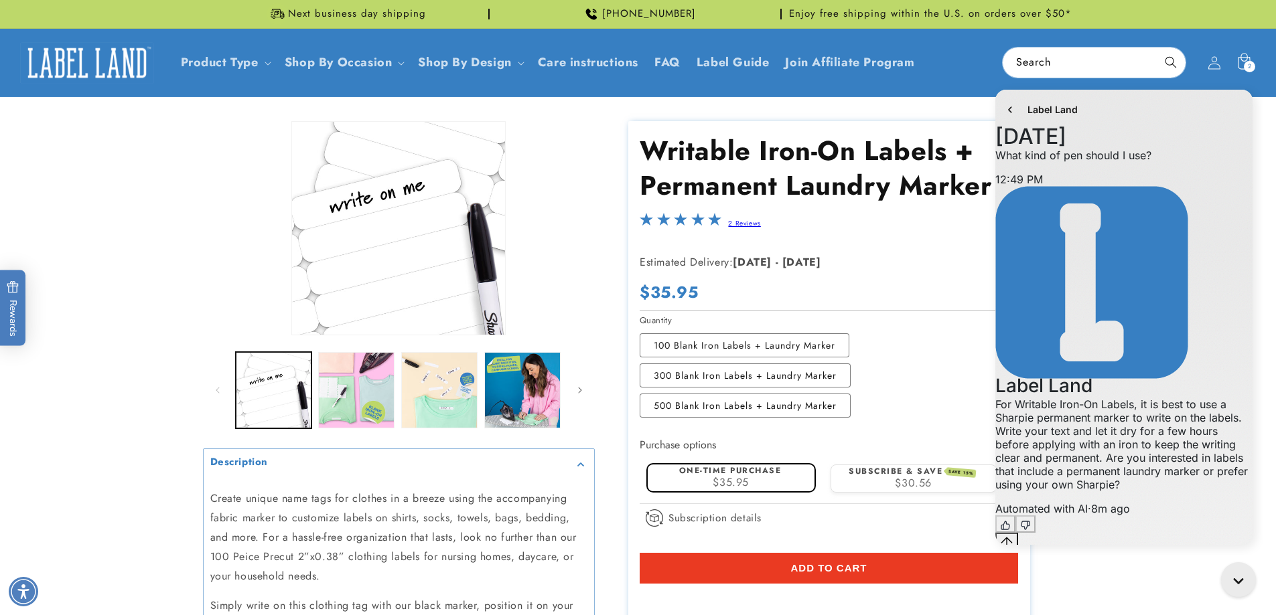
click at [788, 569] on button "Add to cart" at bounding box center [829, 568] width 378 height 31
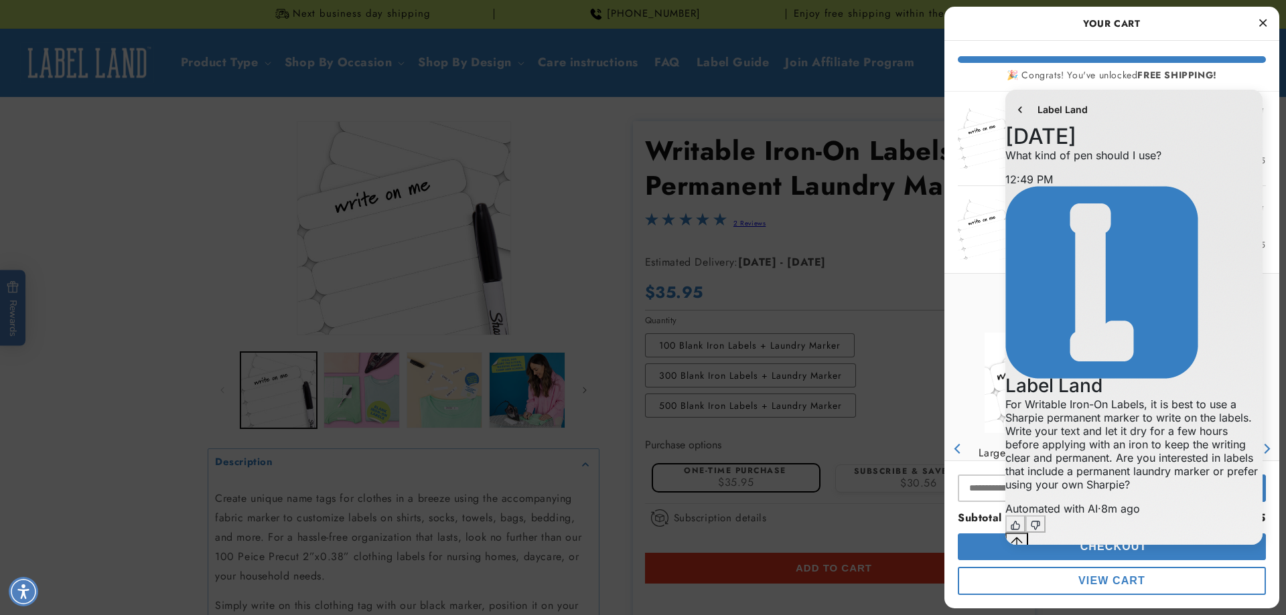
click at [1262, 22] on button "Close Cart" at bounding box center [1262, 23] width 20 height 20
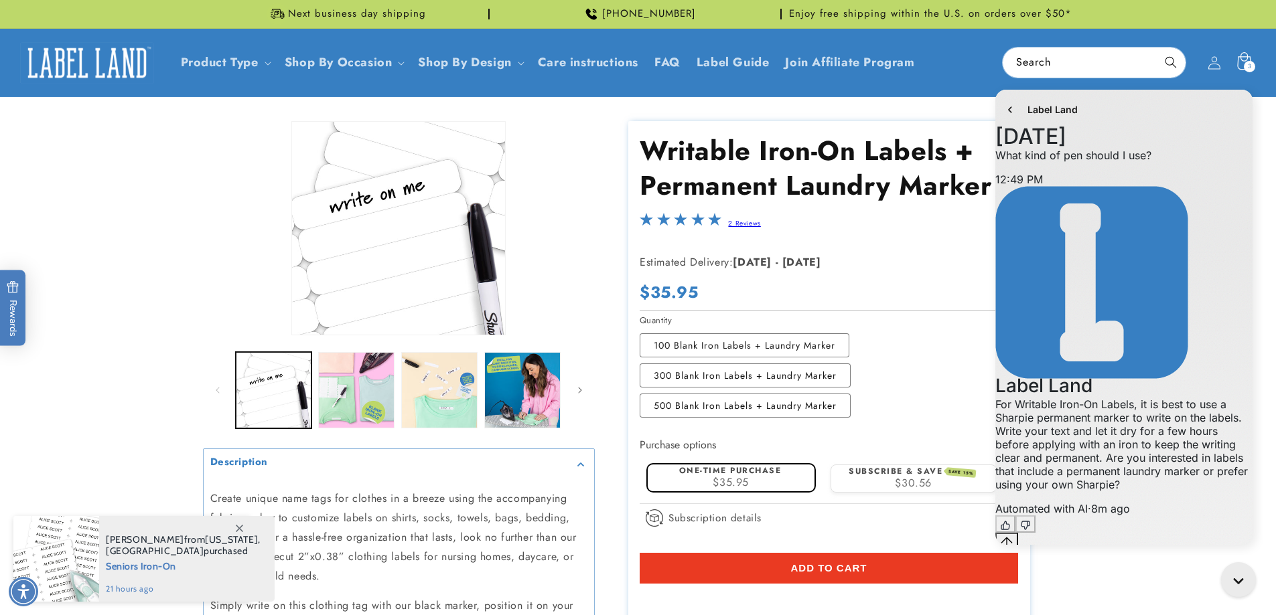
click at [1246, 63] on div "3 3 items" at bounding box center [1249, 66] width 11 height 11
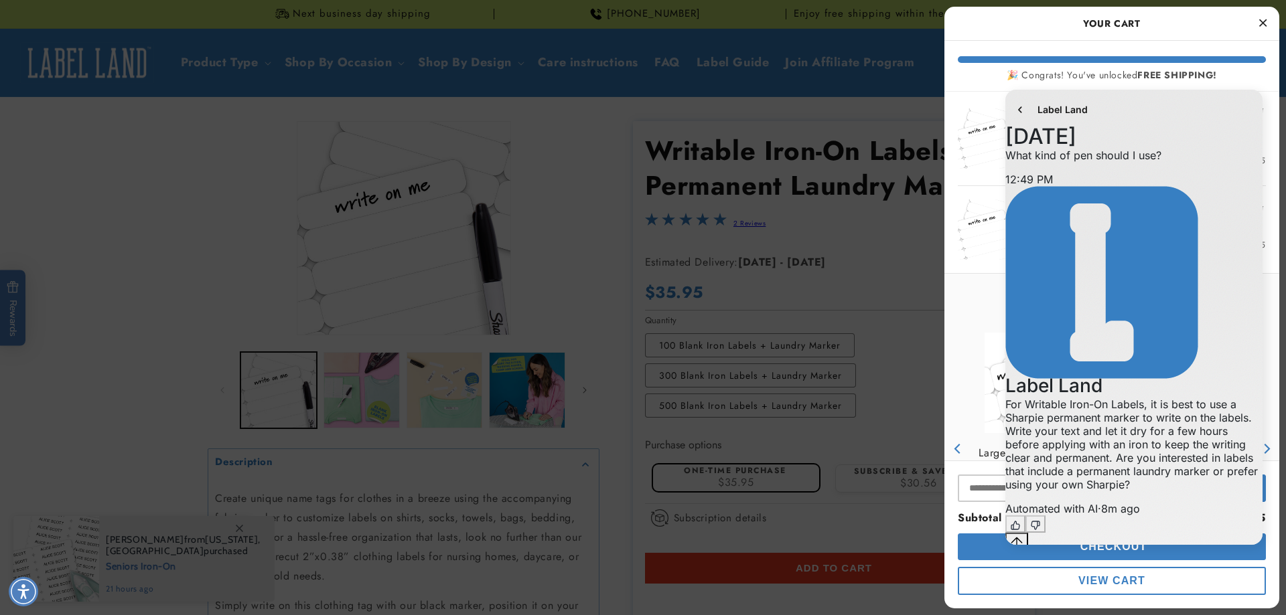
click at [1266, 23] on icon "Close Cart" at bounding box center [1262, 23] width 7 height 12
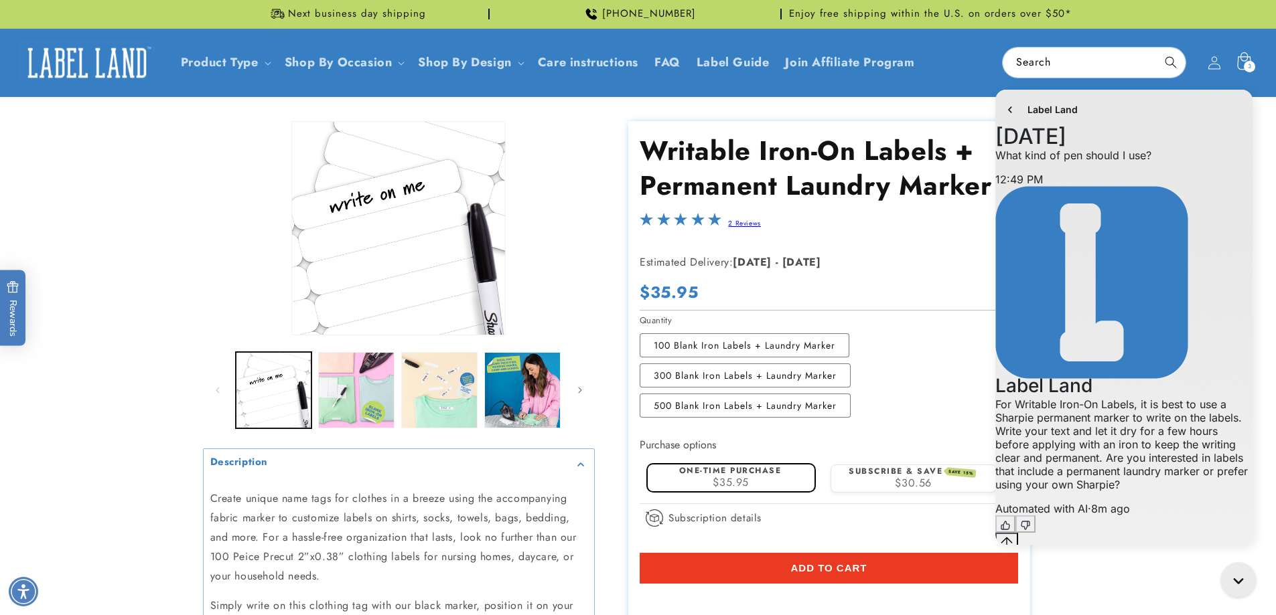
click at [1244, 61] on icon at bounding box center [1243, 60] width 13 height 17
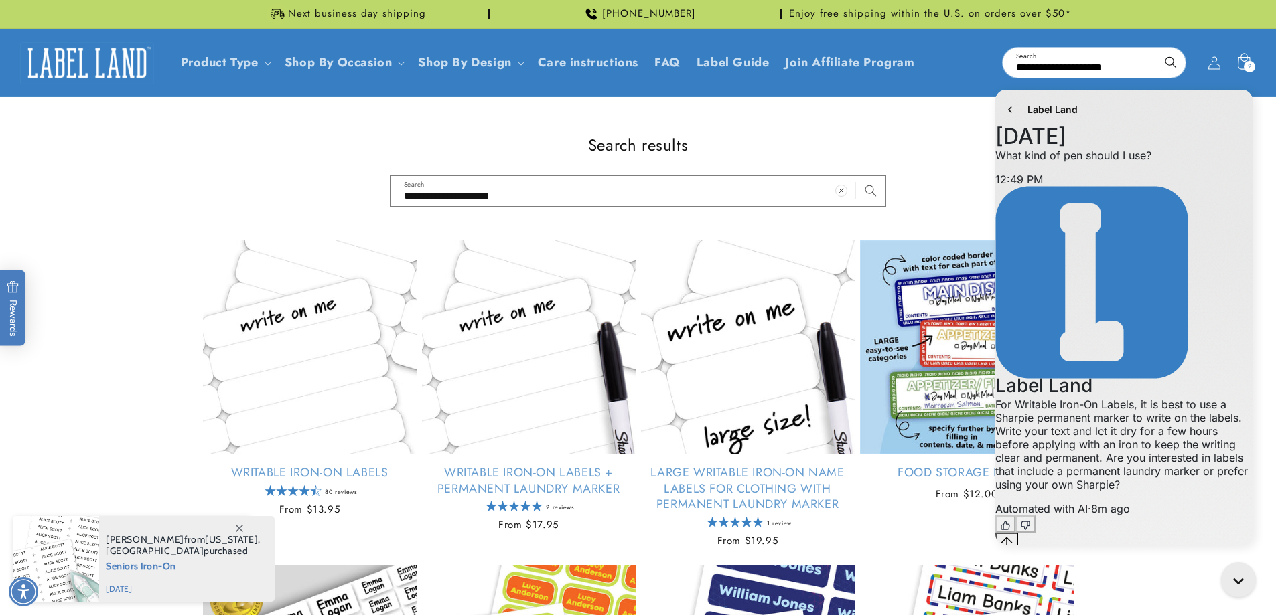
click at [1102, 551] on textarea "live chat message input" at bounding box center [1055, 566] width 121 height 31
type textarea "**********"
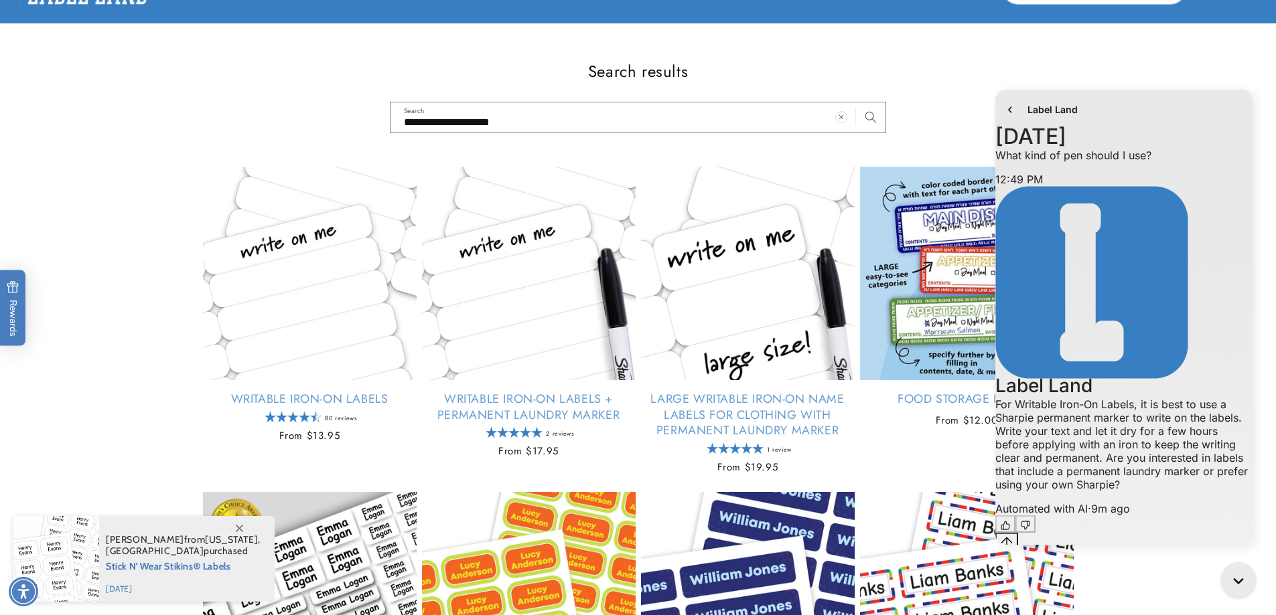
scroll to position [140, 0]
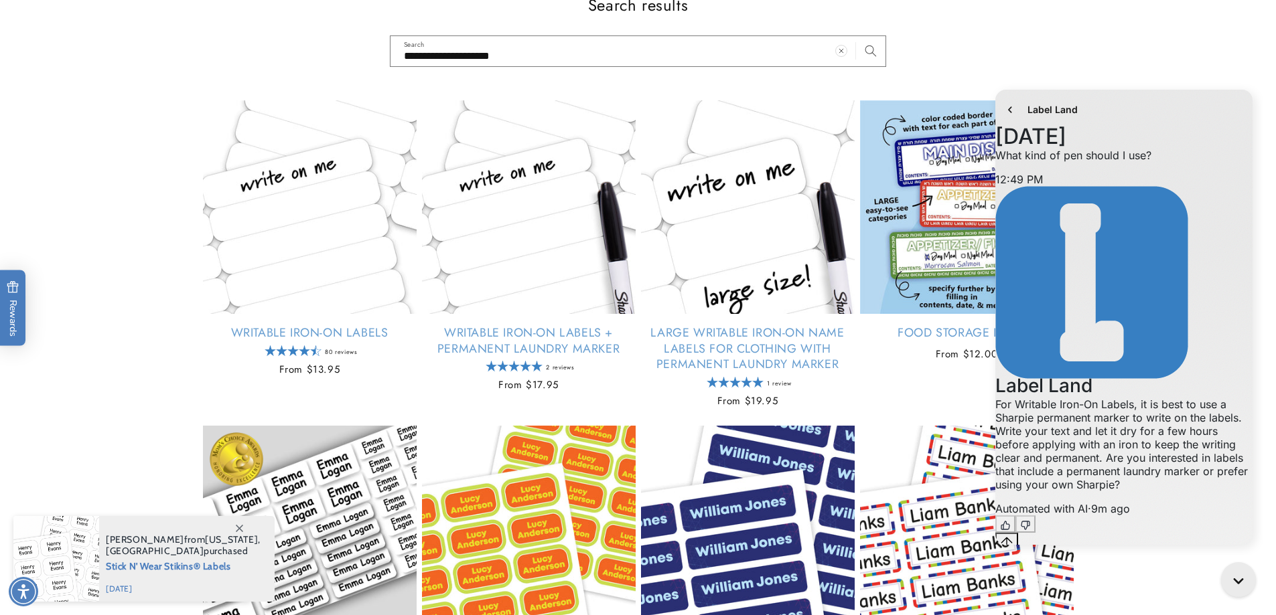
click at [1037, 603] on icon "Send message" at bounding box center [1031, 608] width 11 height 11
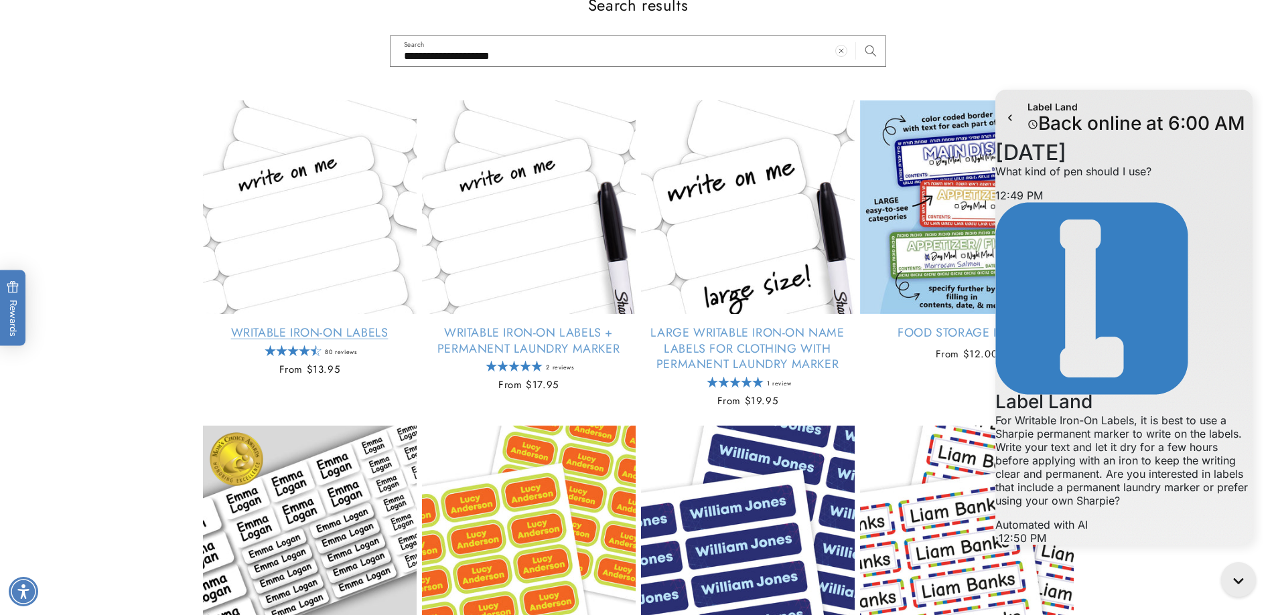
click at [332, 325] on link "Writable Iron-On Labels" at bounding box center [310, 332] width 214 height 15
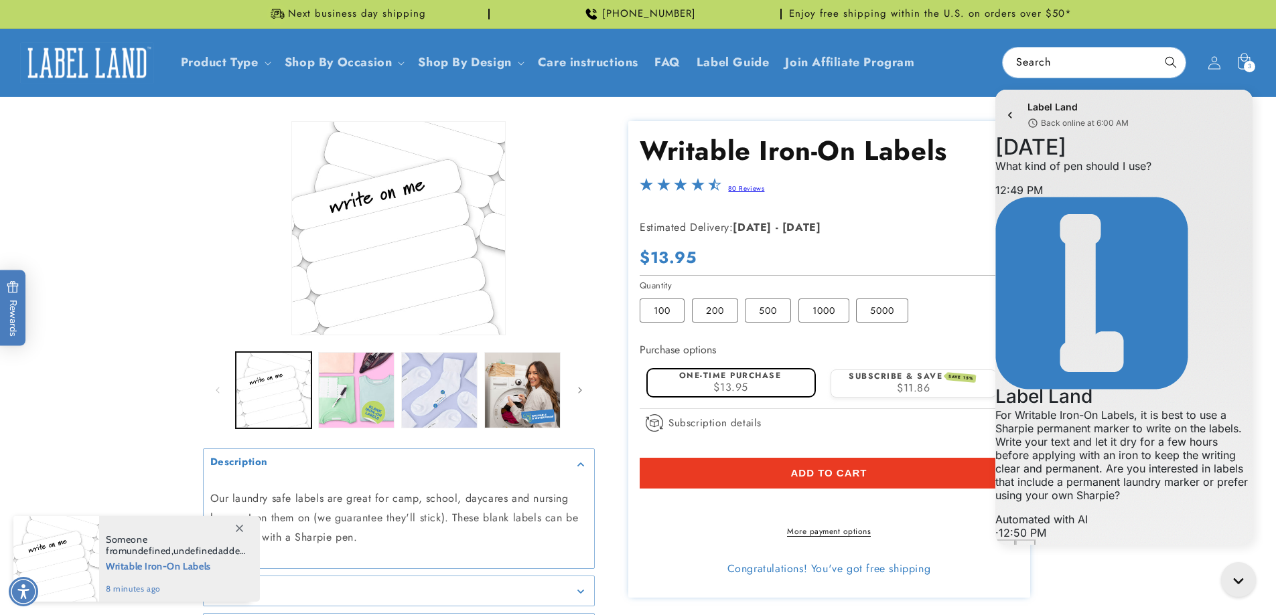
scroll to position [236, 0]
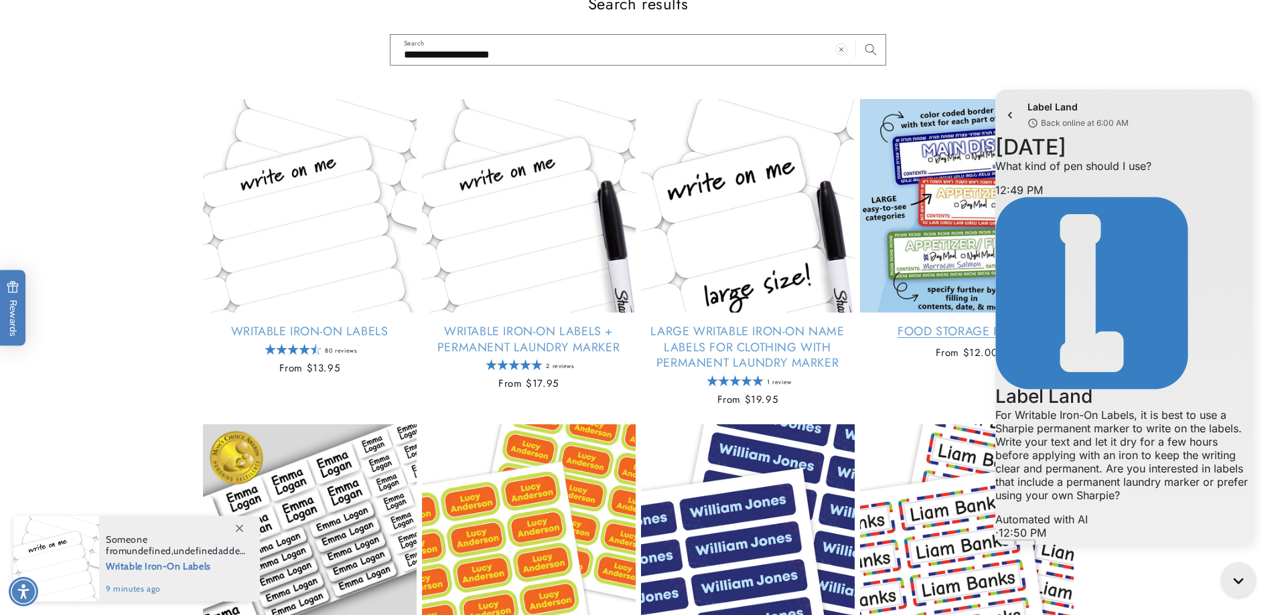
scroll to position [236, 0]
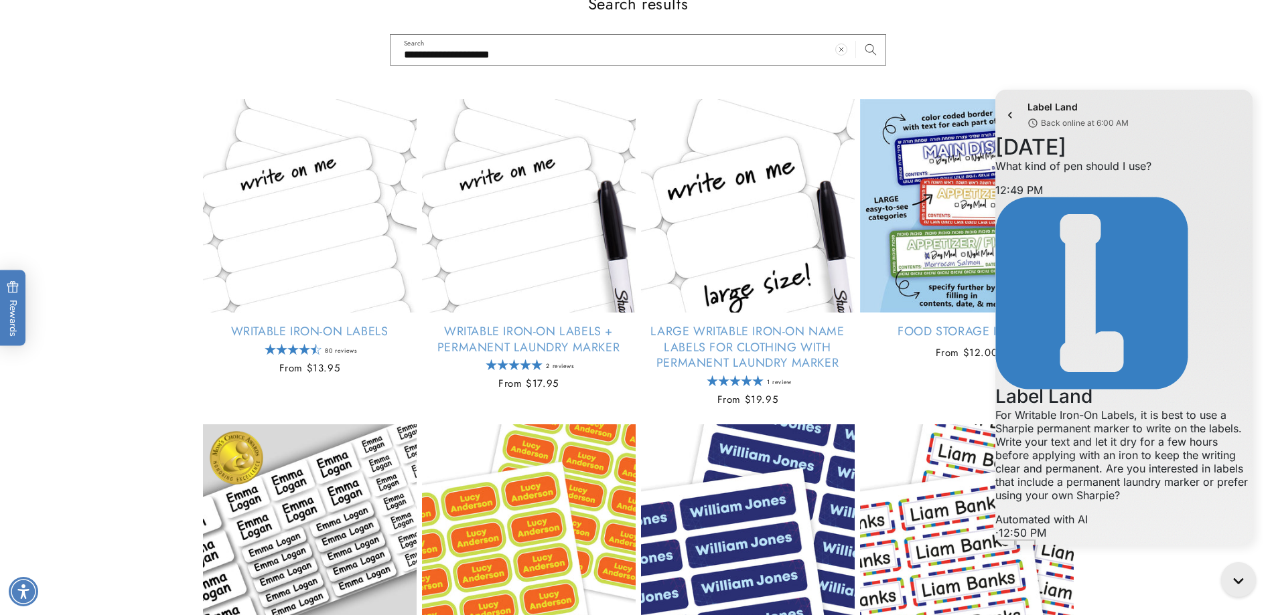
type input "**********"
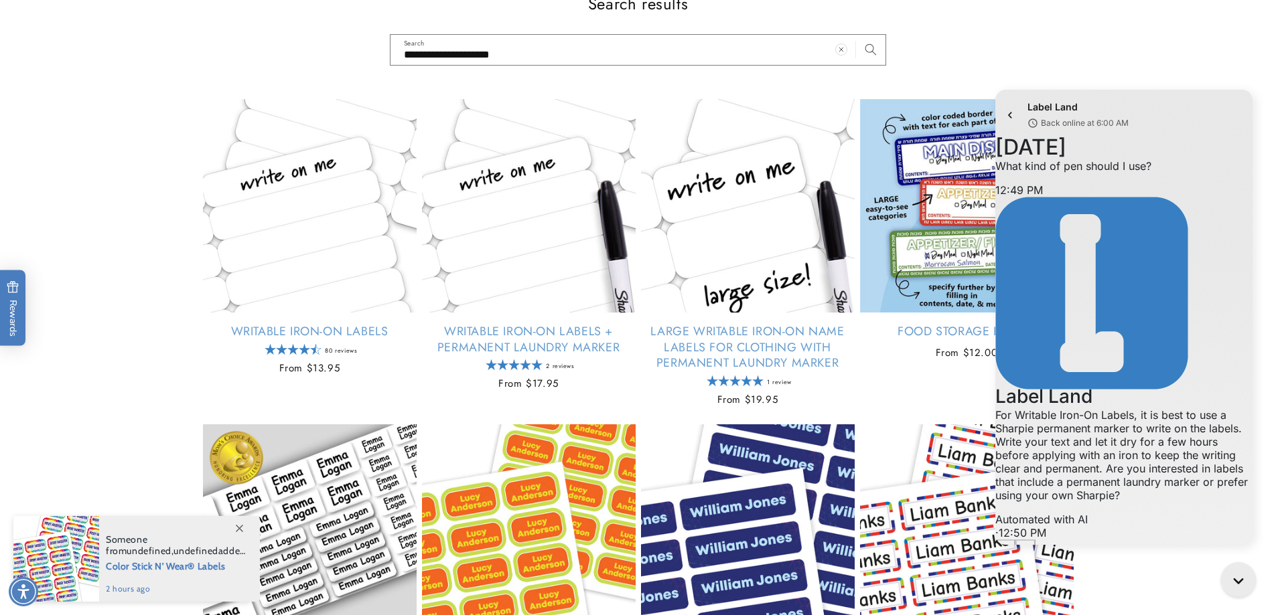
type textarea "**********"
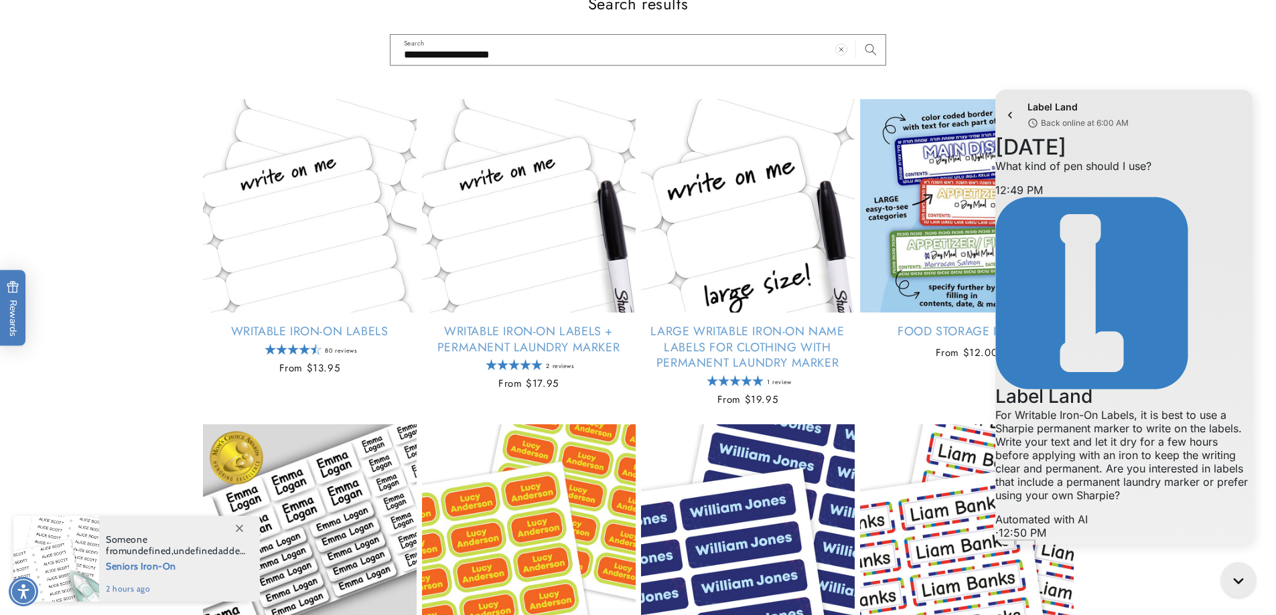
scroll to position [325, 0]
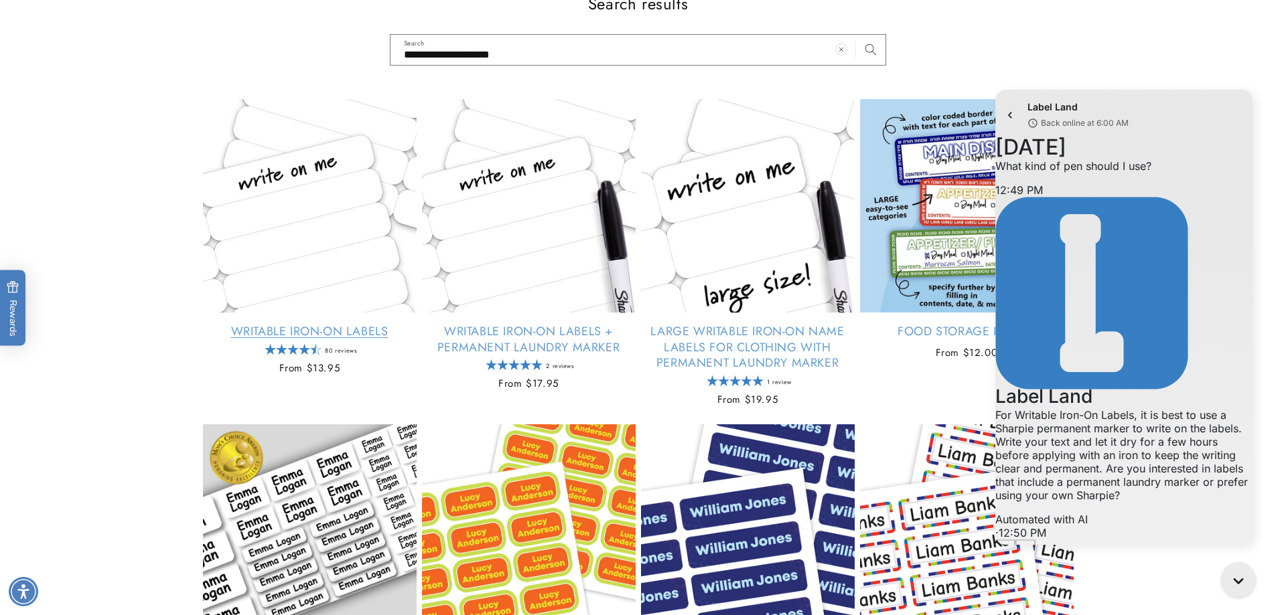
click at [315, 324] on link "Writable Iron-On Labels" at bounding box center [310, 331] width 214 height 15
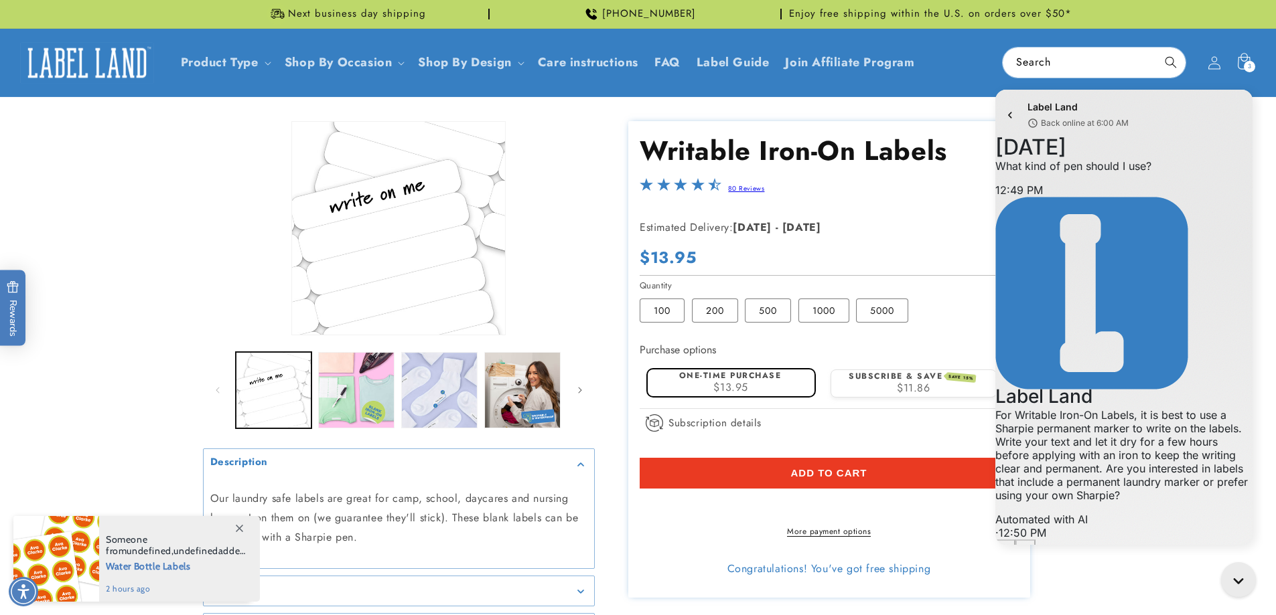
scroll to position [334, 0]
click at [712, 312] on label "200 Variant sold out or unavailable" at bounding box center [715, 311] width 46 height 24
click at [755, 380] on label "One-time purchase" at bounding box center [730, 376] width 102 height 12
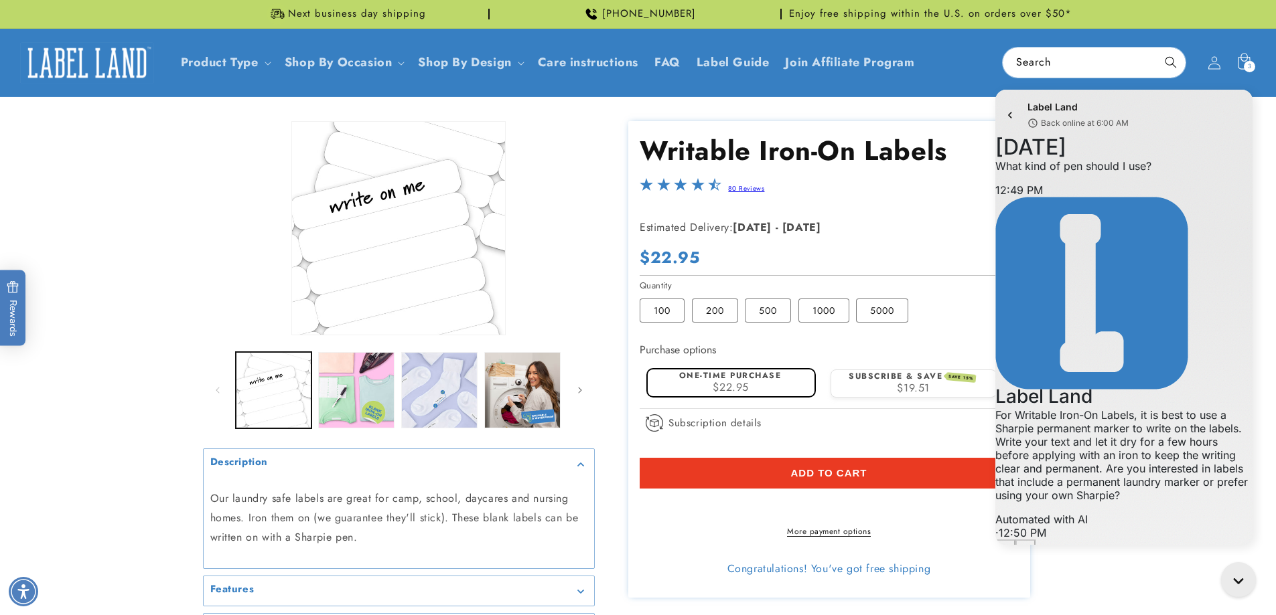
click at [1053, 124] on span "Back online at 6:00 AM" at bounding box center [1085, 123] width 88 height 13
click at [1238, 65] on header "Product Type Product Type Clothing Labels Clothing Stamps Logo Decals Multi-Use…" at bounding box center [638, 63] width 1276 height 68
click at [1244, 64] on div "3 3 items" at bounding box center [1249, 66] width 11 height 11
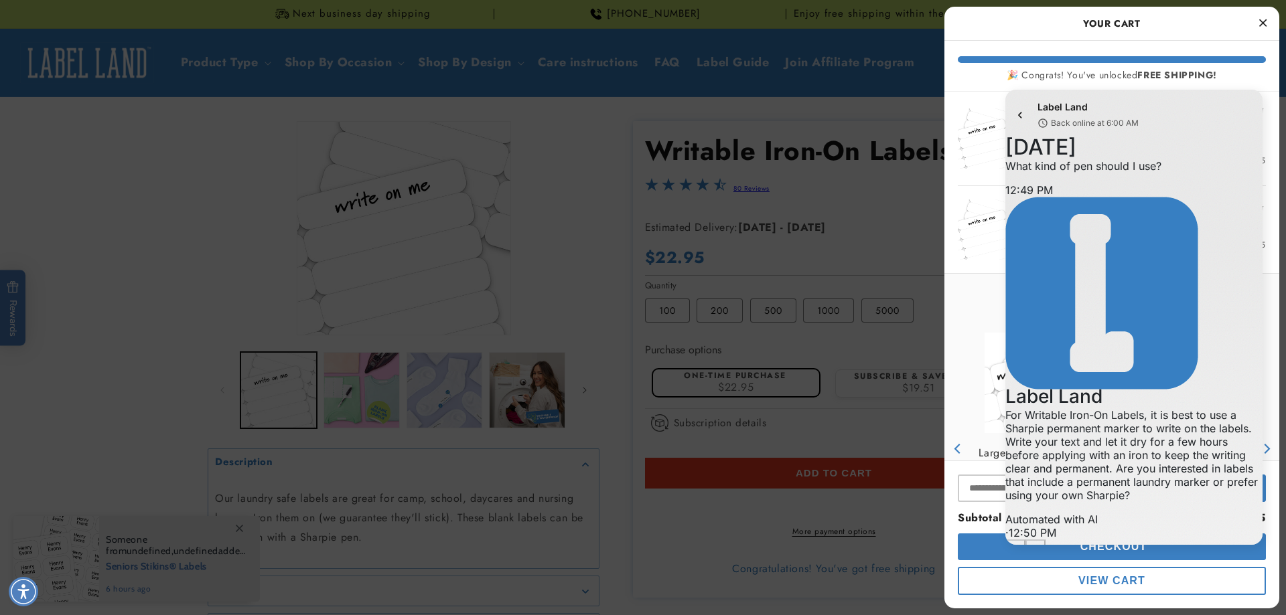
click at [1257, 93] on div "Label Land Back online at 6:00 AM" at bounding box center [1133, 115] width 257 height 51
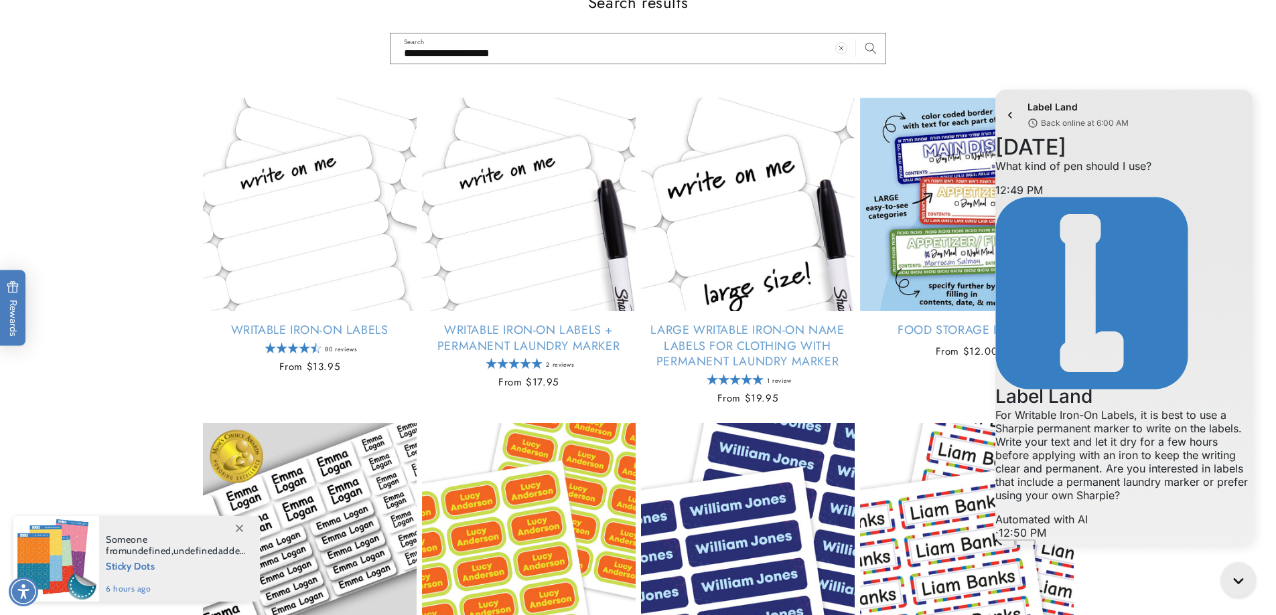
scroll to position [334, 0]
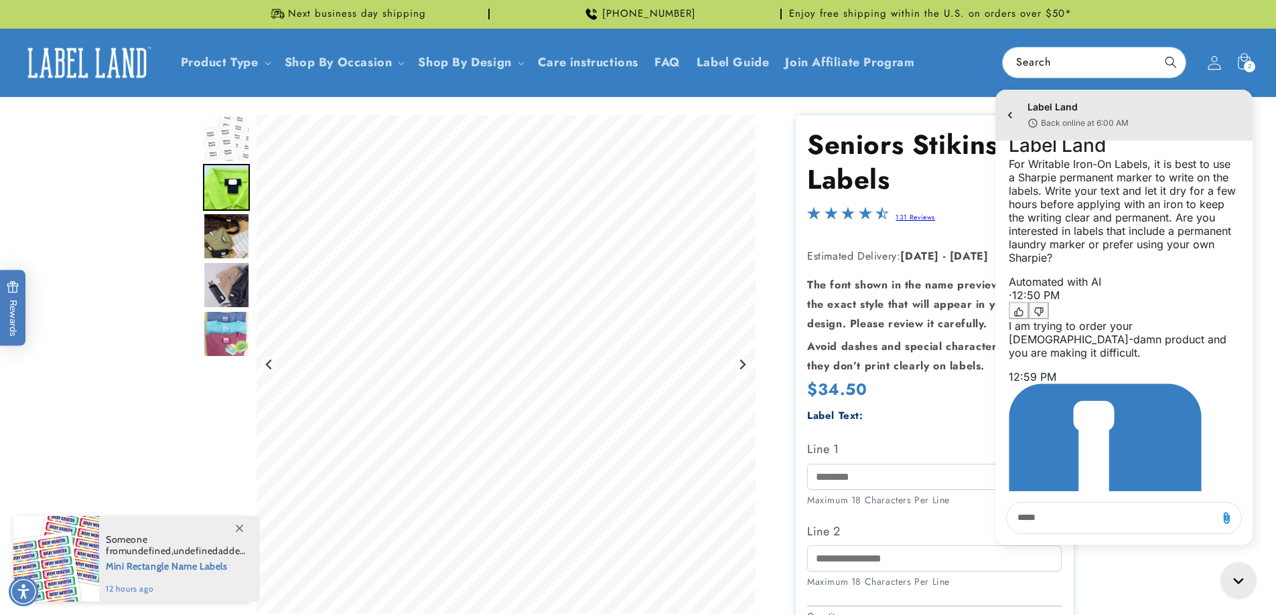
scroll to position [334, 0]
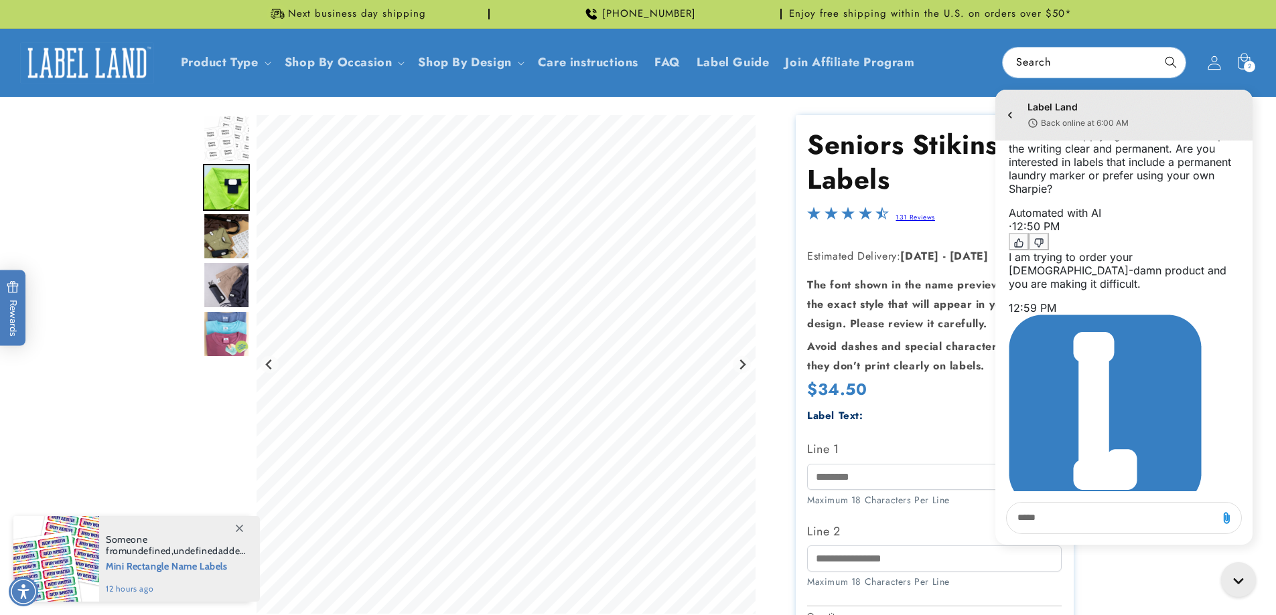
click at [1211, 66] on icon at bounding box center [1214, 63] width 14 height 14
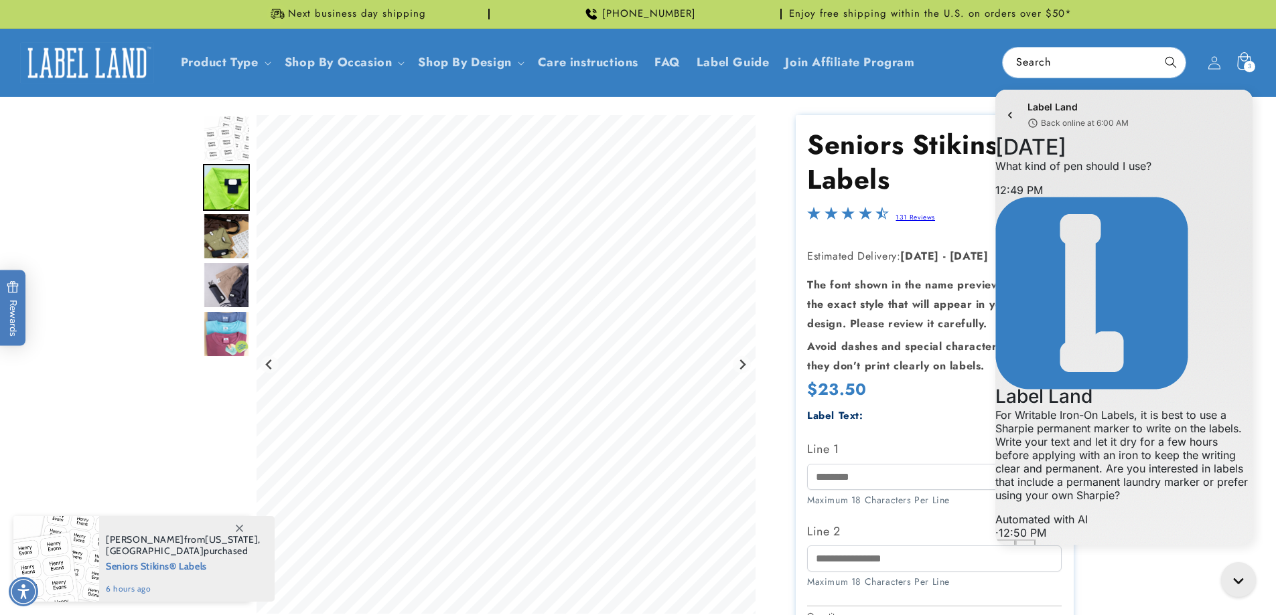
scroll to position [334, 0]
click at [1249, 59] on icon at bounding box center [1243, 62] width 31 height 31
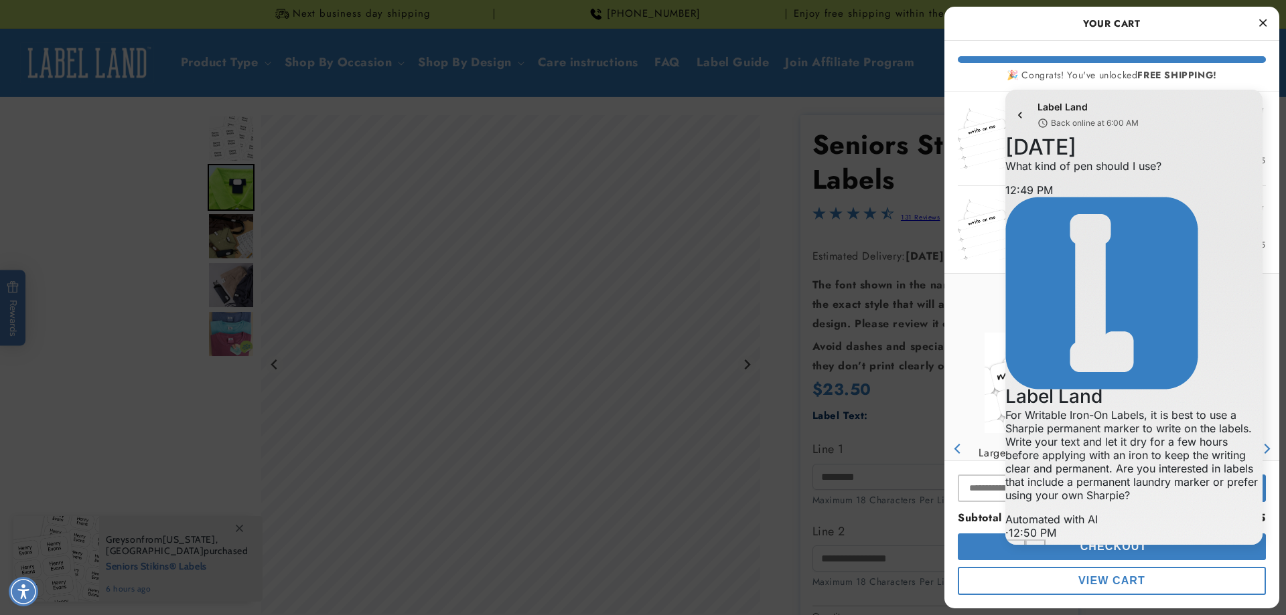
click at [1263, 21] on icon "Close Cart" at bounding box center [1262, 23] width 7 height 12
